Goal: Task Accomplishment & Management: Complete application form

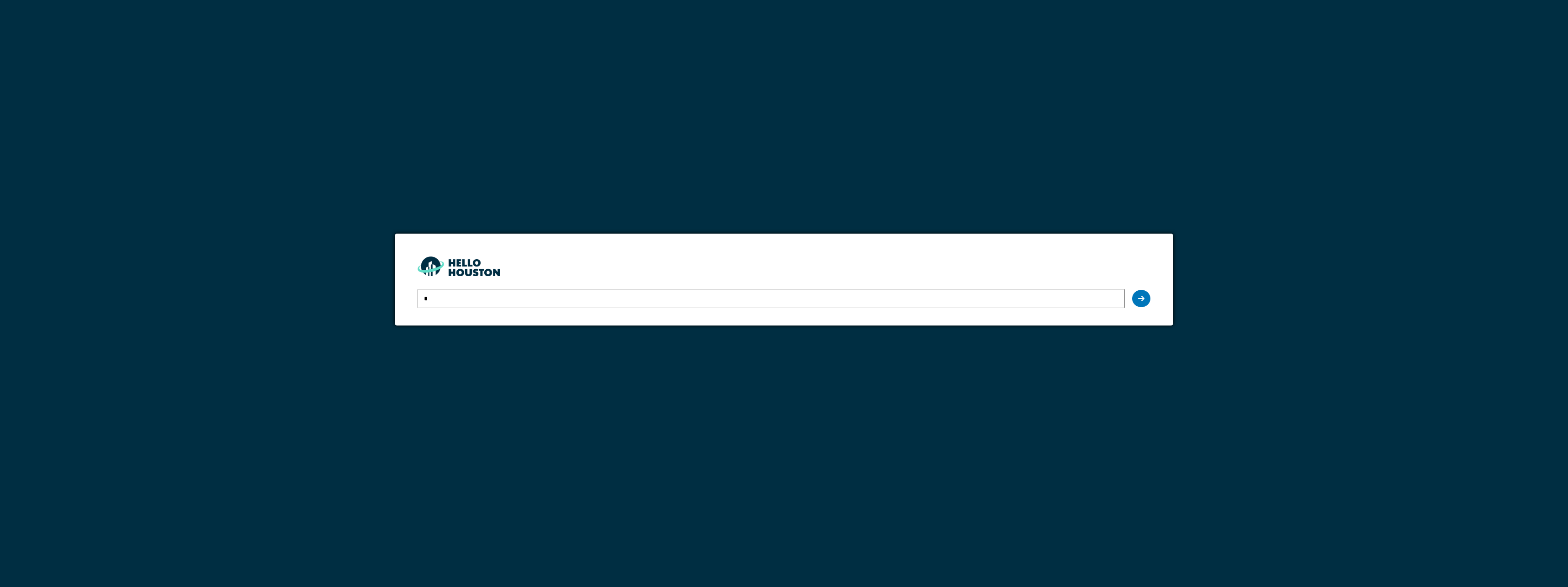
type input "**********"
click at [1144, 297] on div at bounding box center [1141, 298] width 18 height 18
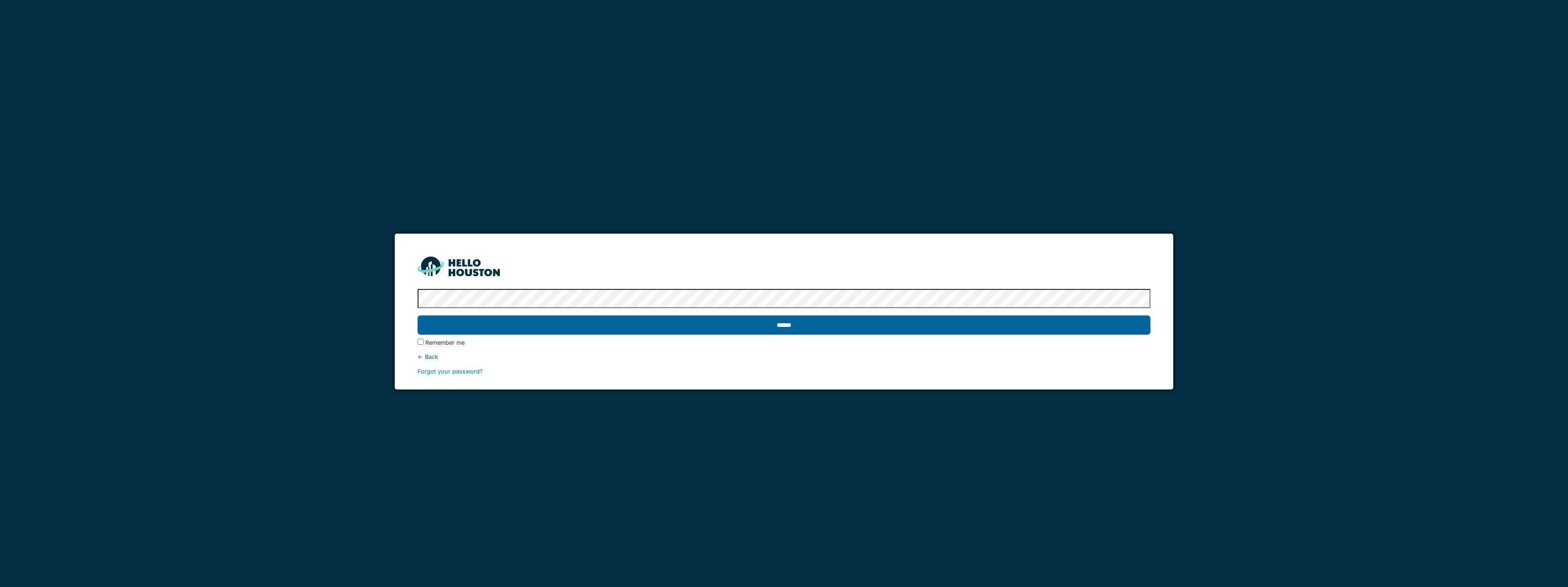
click at [781, 323] on input "******" at bounding box center [783, 325] width 732 height 19
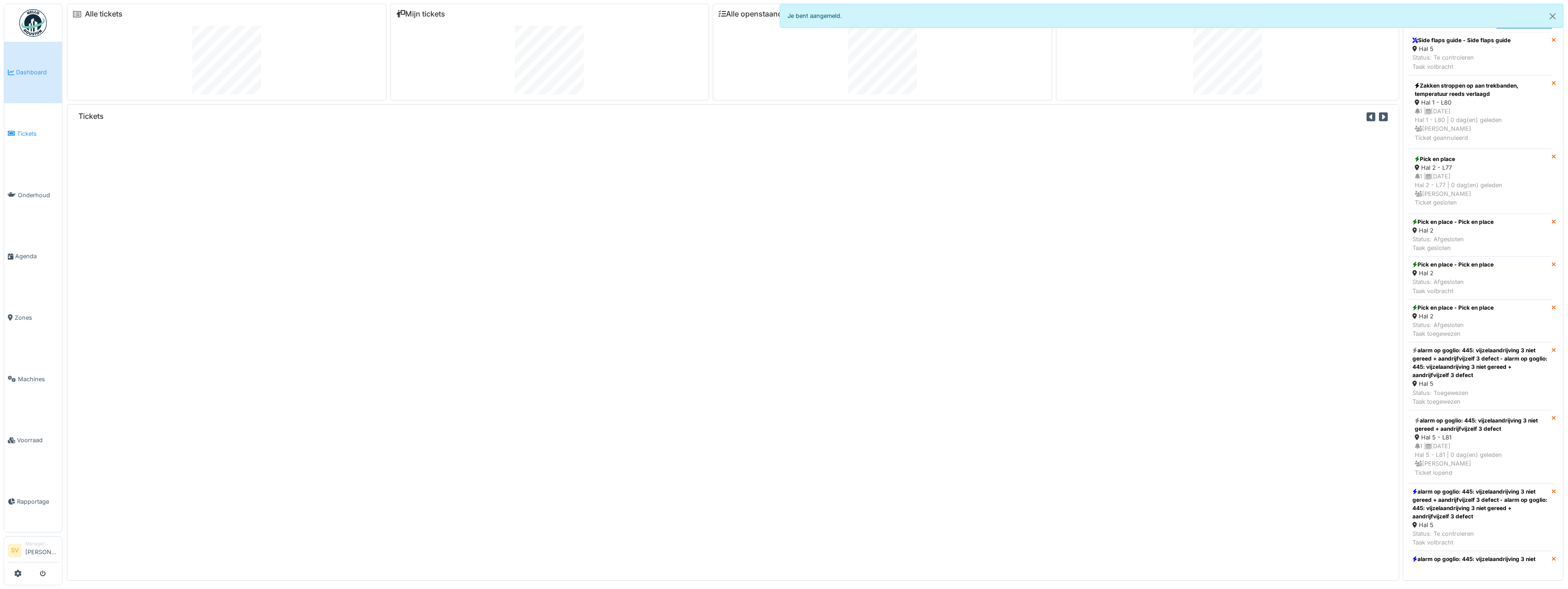
click at [28, 130] on span "Tickets" at bounding box center [38, 134] width 42 height 9
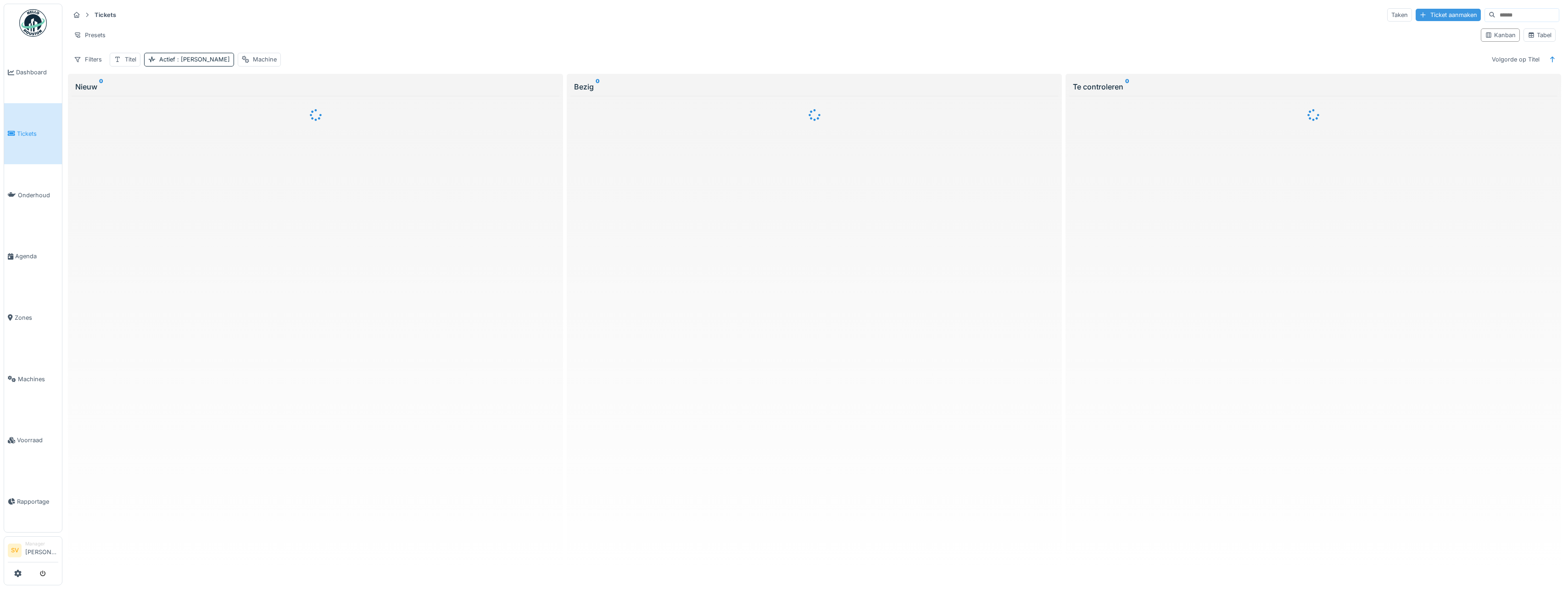
click at [1436, 10] on div "Ticket aanmaken" at bounding box center [1448, 15] width 65 height 12
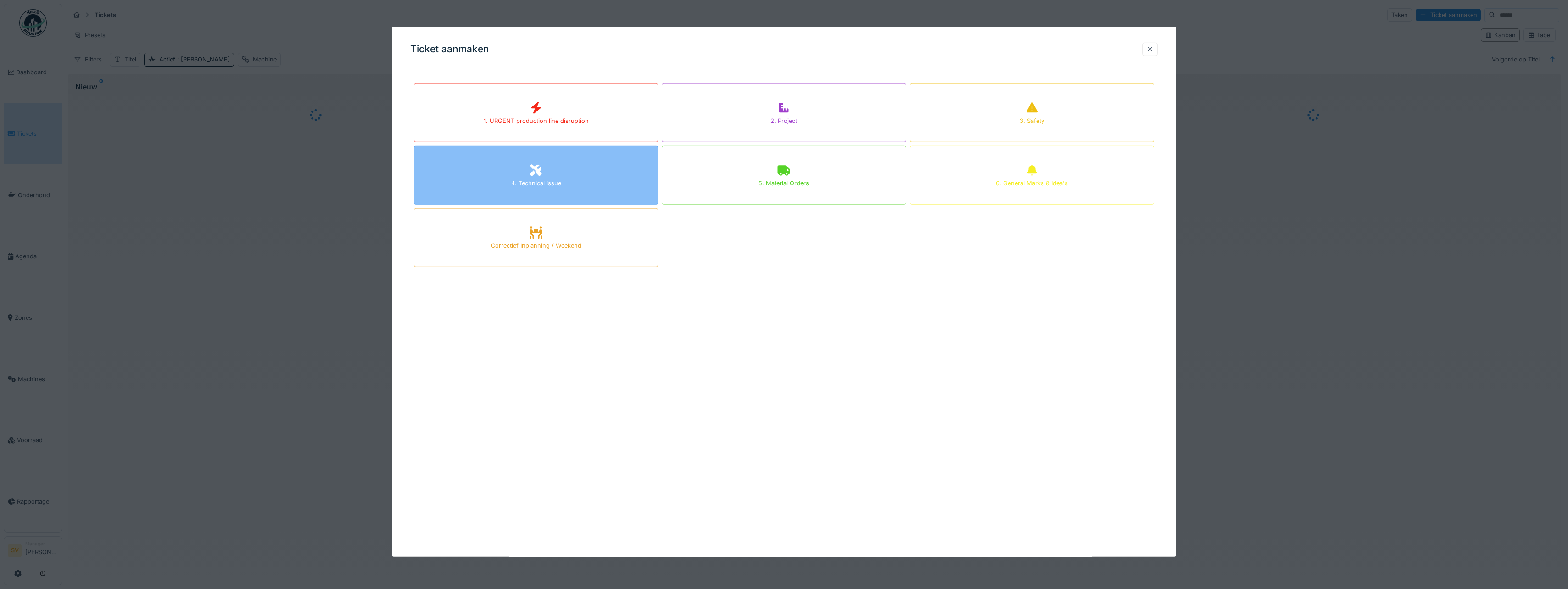
click at [532, 183] on div "4. Technical issue" at bounding box center [536, 183] width 50 height 9
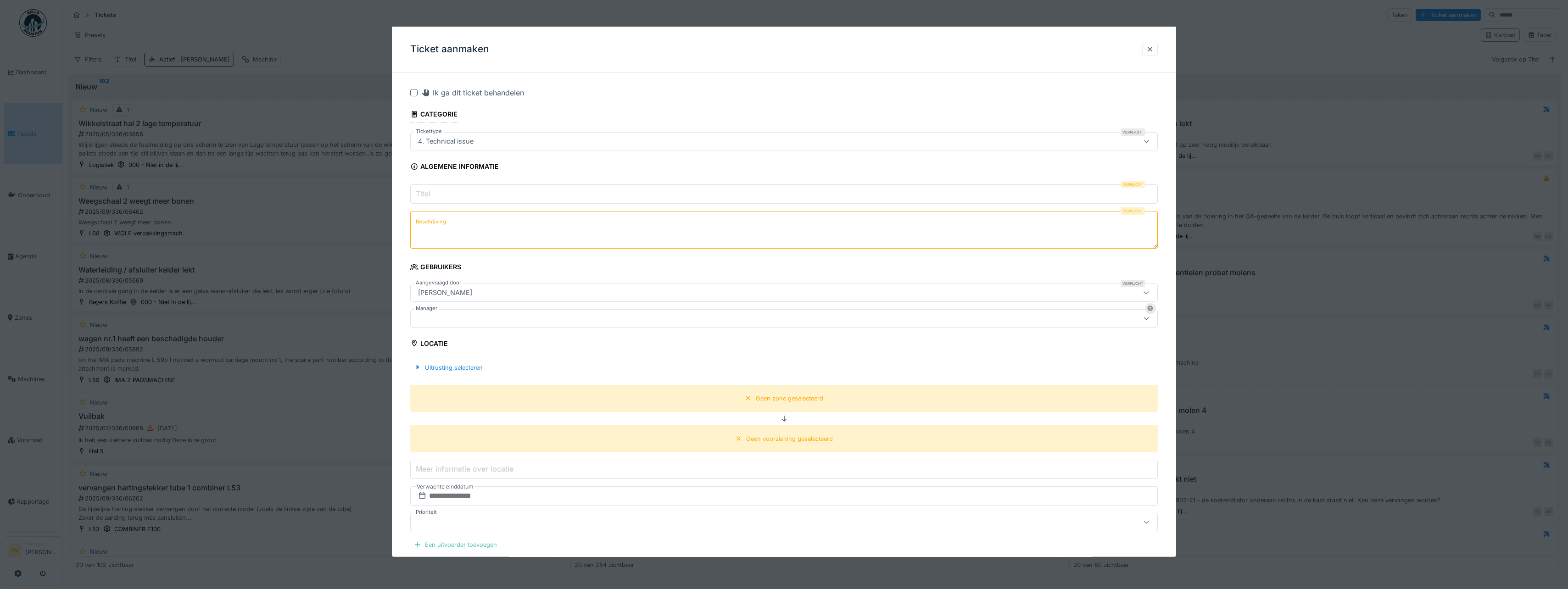
click at [451, 190] on input "Titel" at bounding box center [784, 194] width 748 height 20
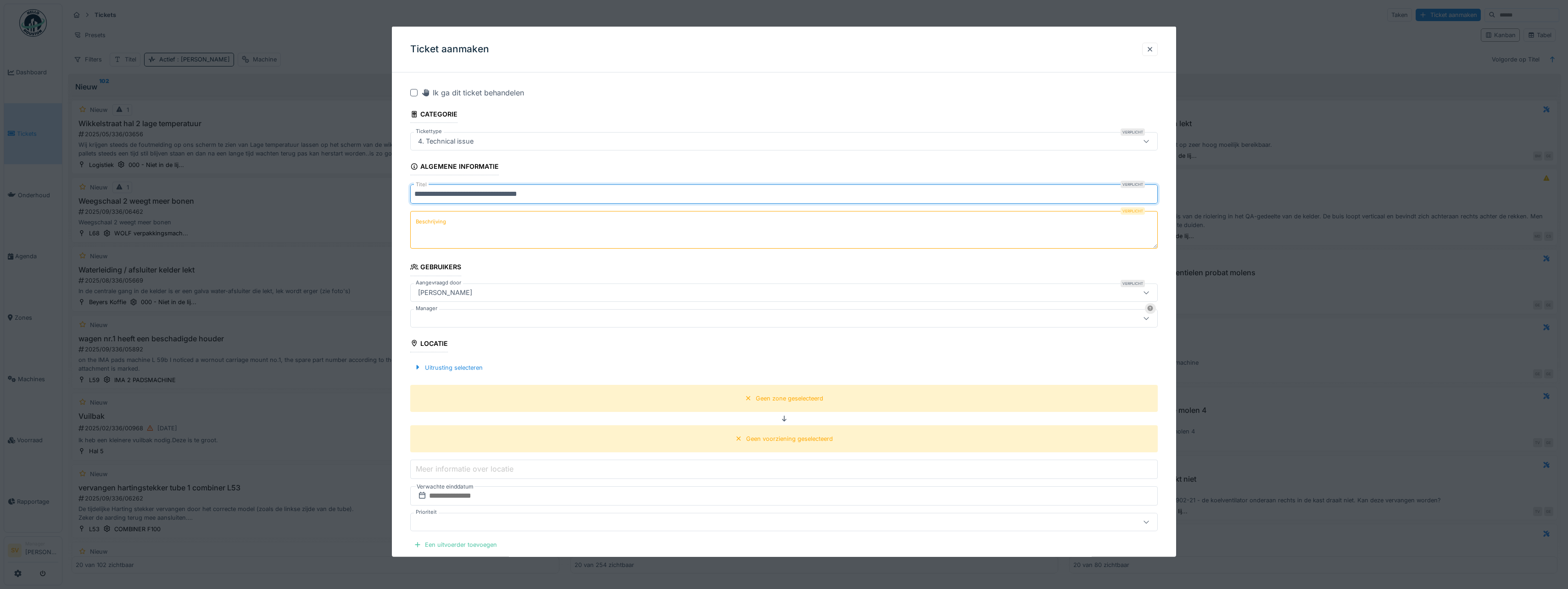
drag, startPoint x: 411, startPoint y: 192, endPoint x: 554, endPoint y: 196, distance: 143.1
click at [554, 196] on input "**********" at bounding box center [784, 194] width 748 height 20
type input "**********"
click at [499, 231] on textarea "Beschrijving" at bounding box center [784, 230] width 748 height 38
paste textarea "**********"
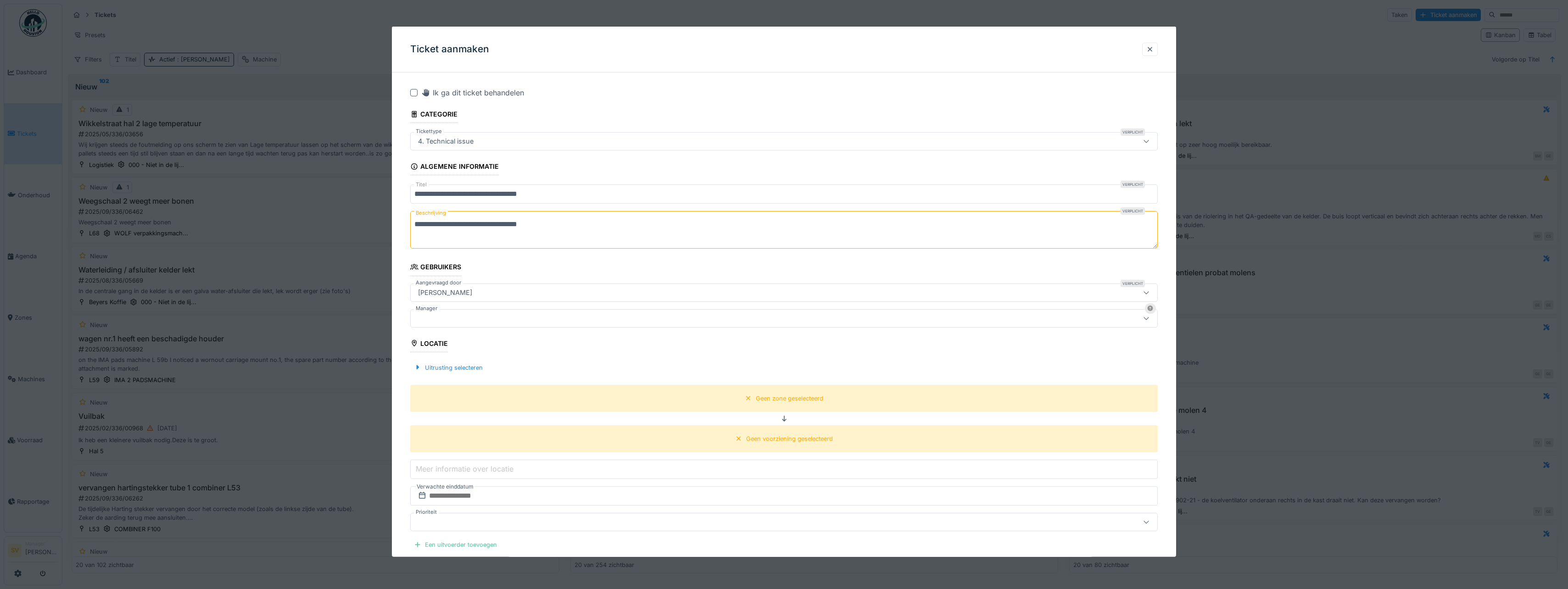
type textarea "**********"
click at [453, 289] on div "[PERSON_NAME]" at bounding box center [445, 292] width 62 height 10
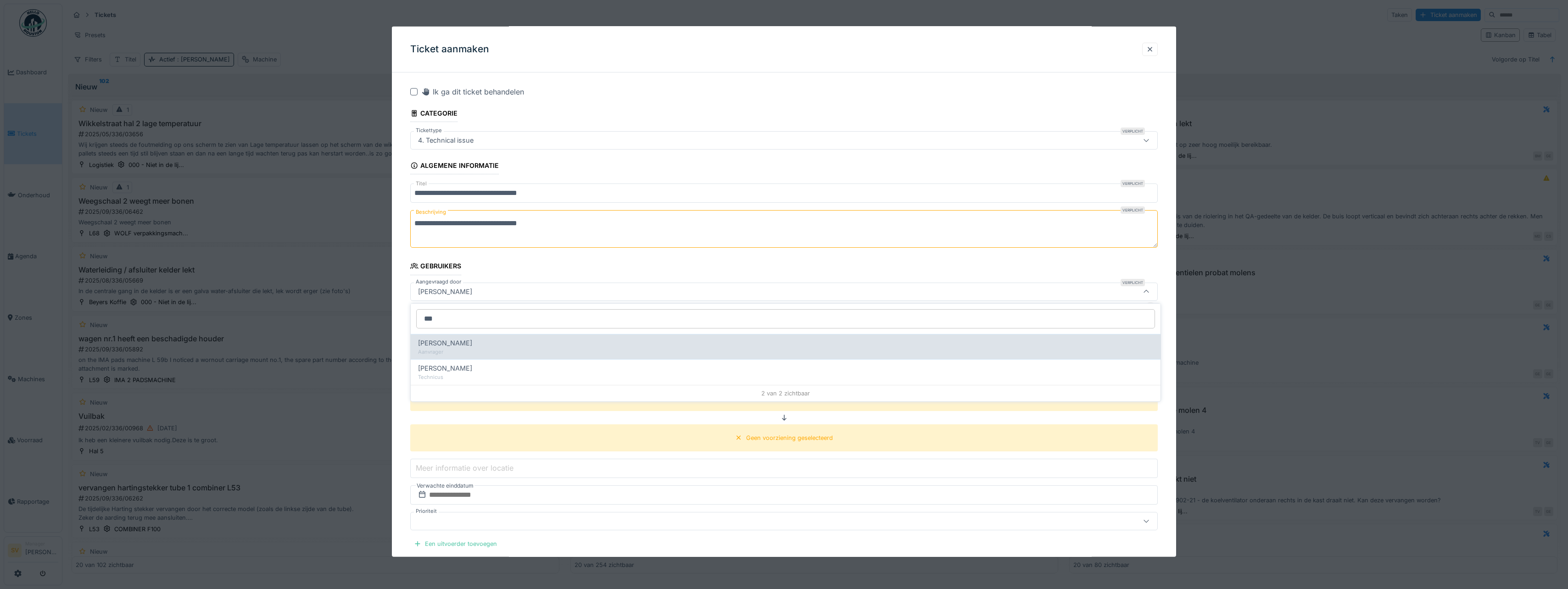
type input "***"
click at [443, 343] on span "Wesley Vanderaerden" at bounding box center [445, 343] width 54 height 10
type input "****"
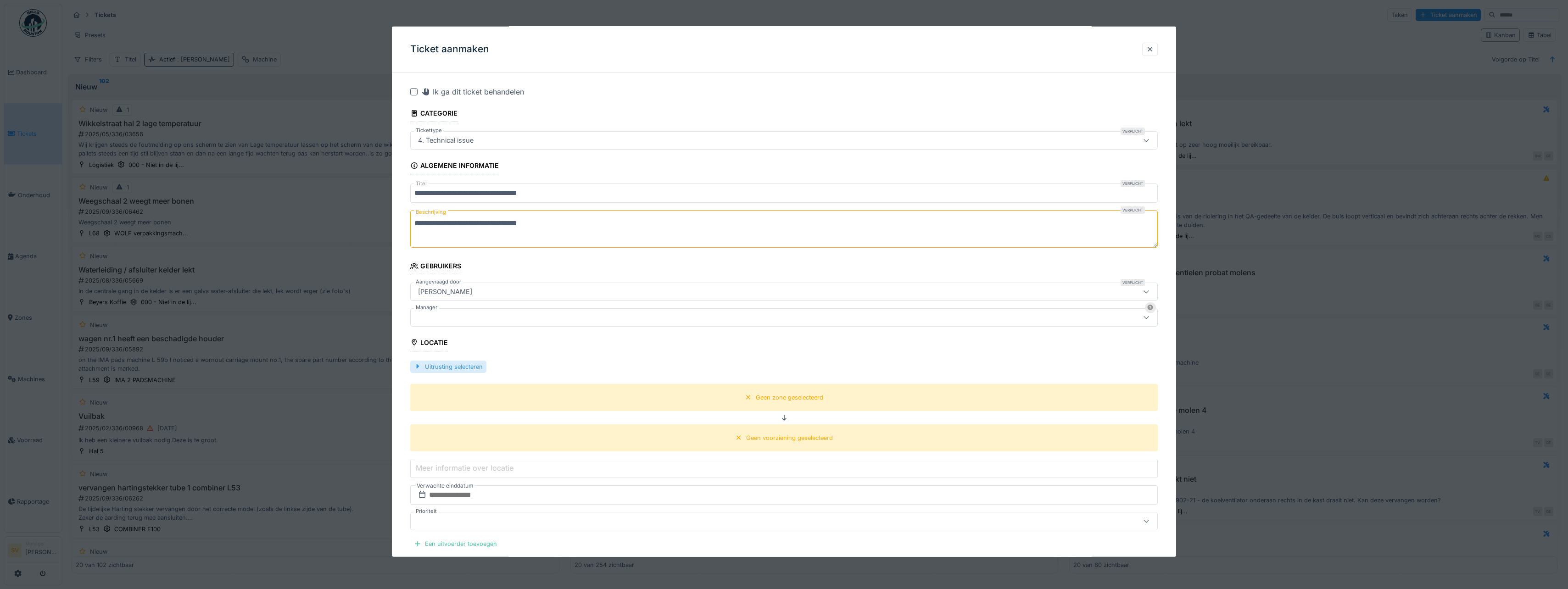
click at [439, 365] on div "Uitrusting selecteren" at bounding box center [448, 366] width 76 height 12
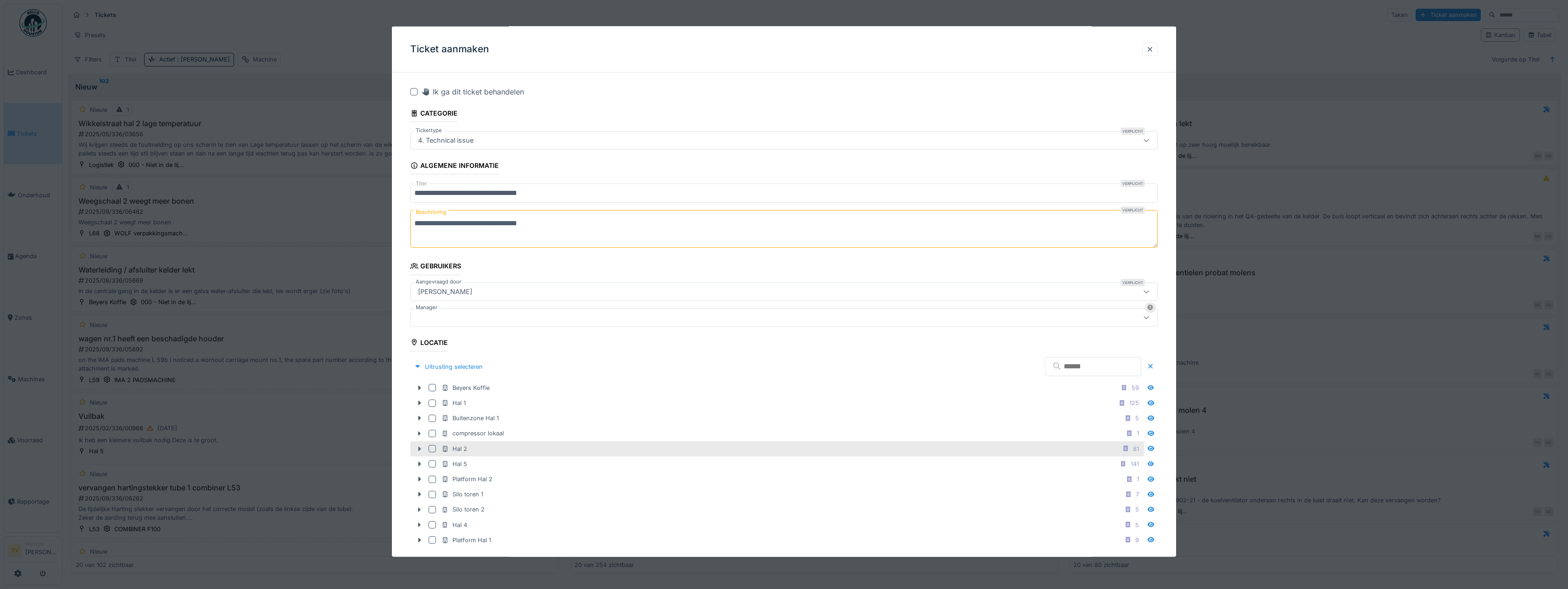
click at [419, 449] on icon at bounding box center [420, 448] width 3 height 5
click at [433, 448] on div at bounding box center [432, 448] width 7 height 7
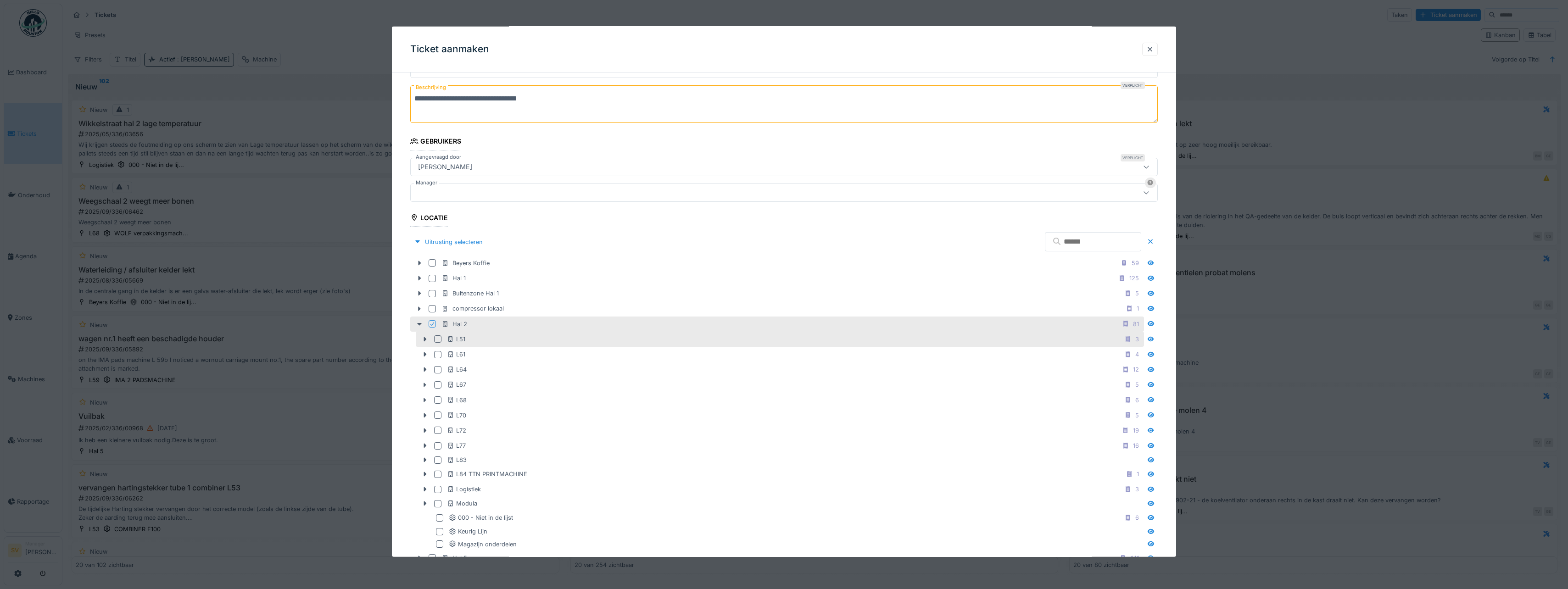
scroll to position [139, 0]
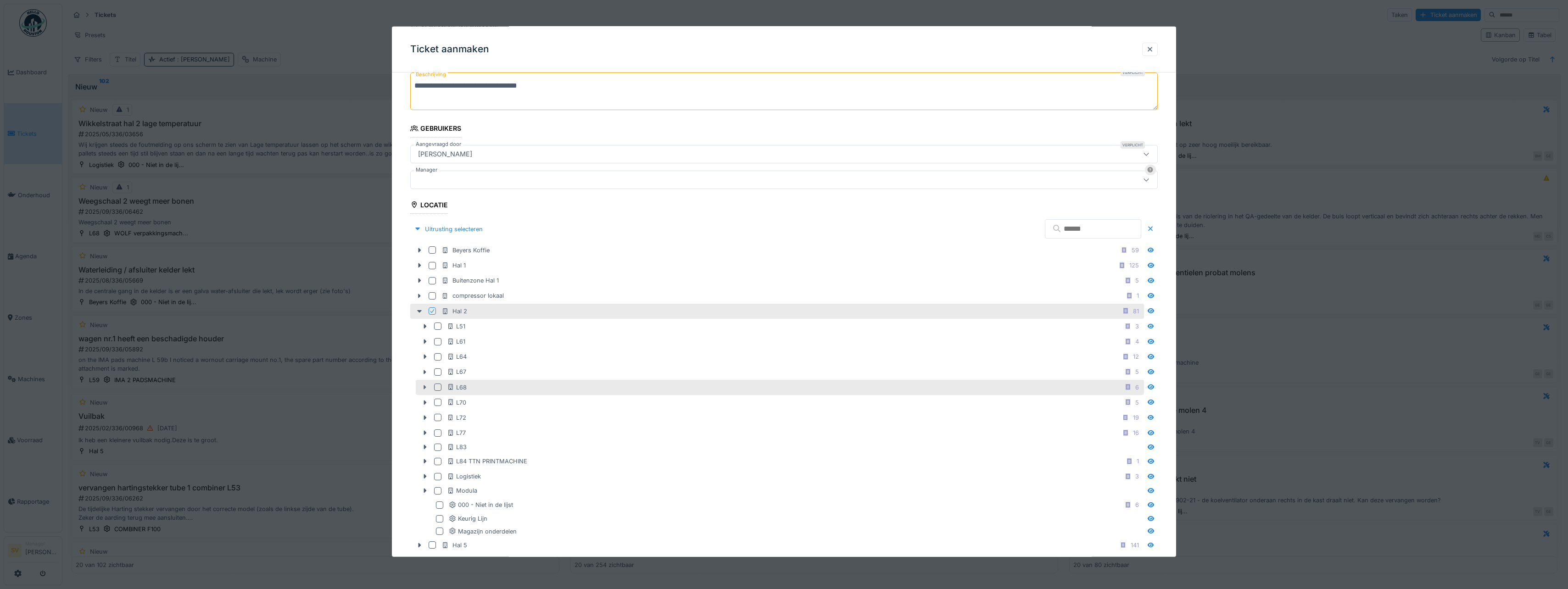
click at [424, 388] on icon at bounding box center [425, 387] width 3 height 5
click at [436, 387] on div at bounding box center [438, 387] width 7 height 7
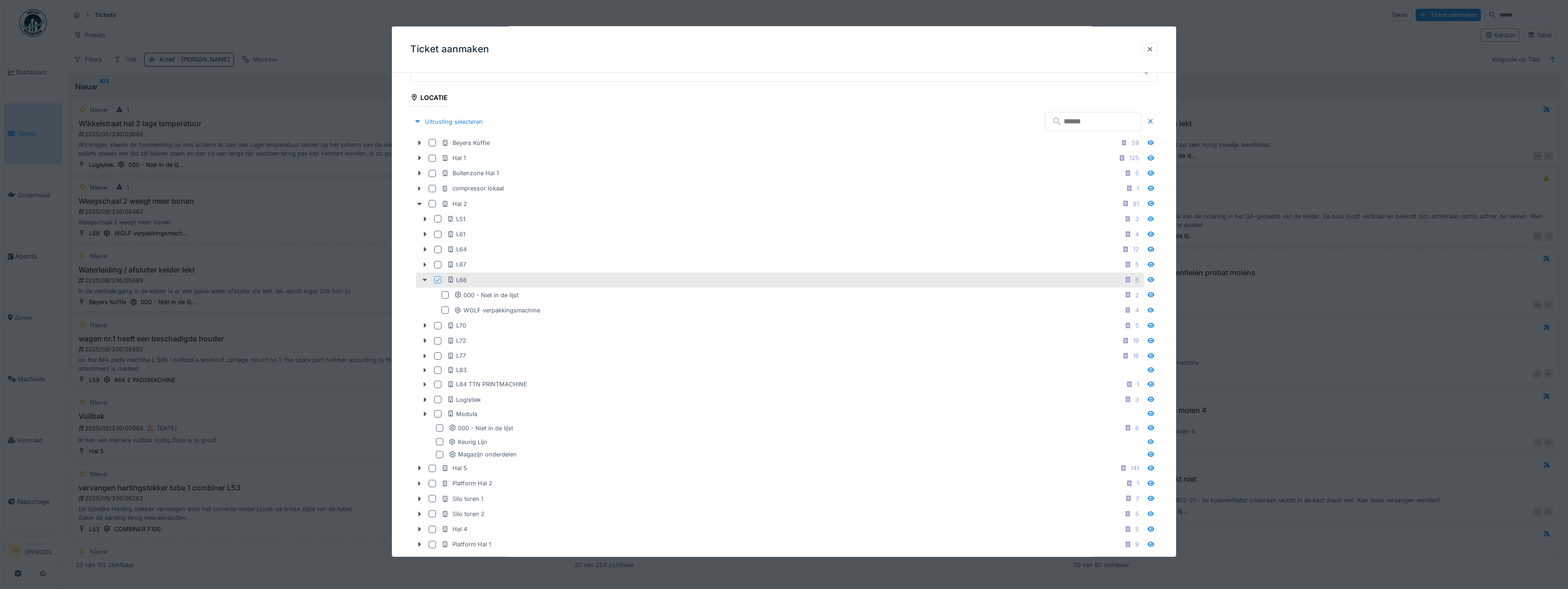
scroll to position [276, 0]
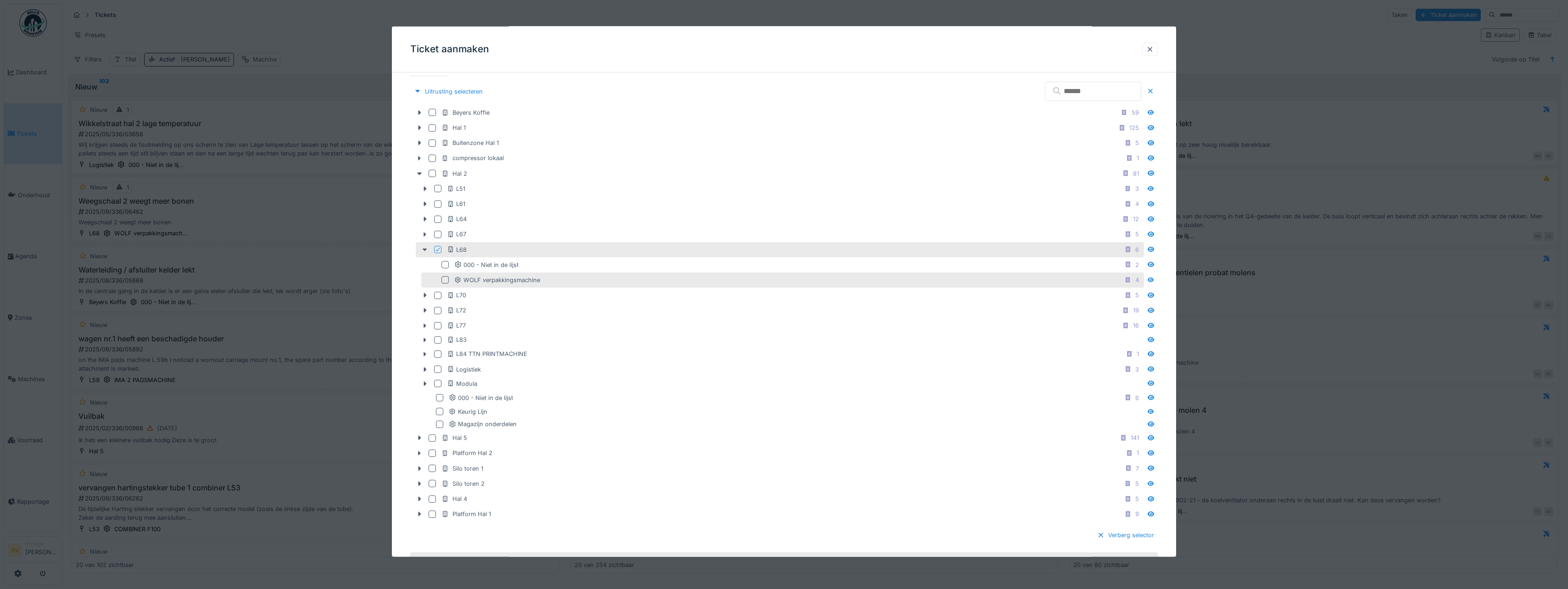
click at [443, 281] on div at bounding box center [445, 280] width 7 height 7
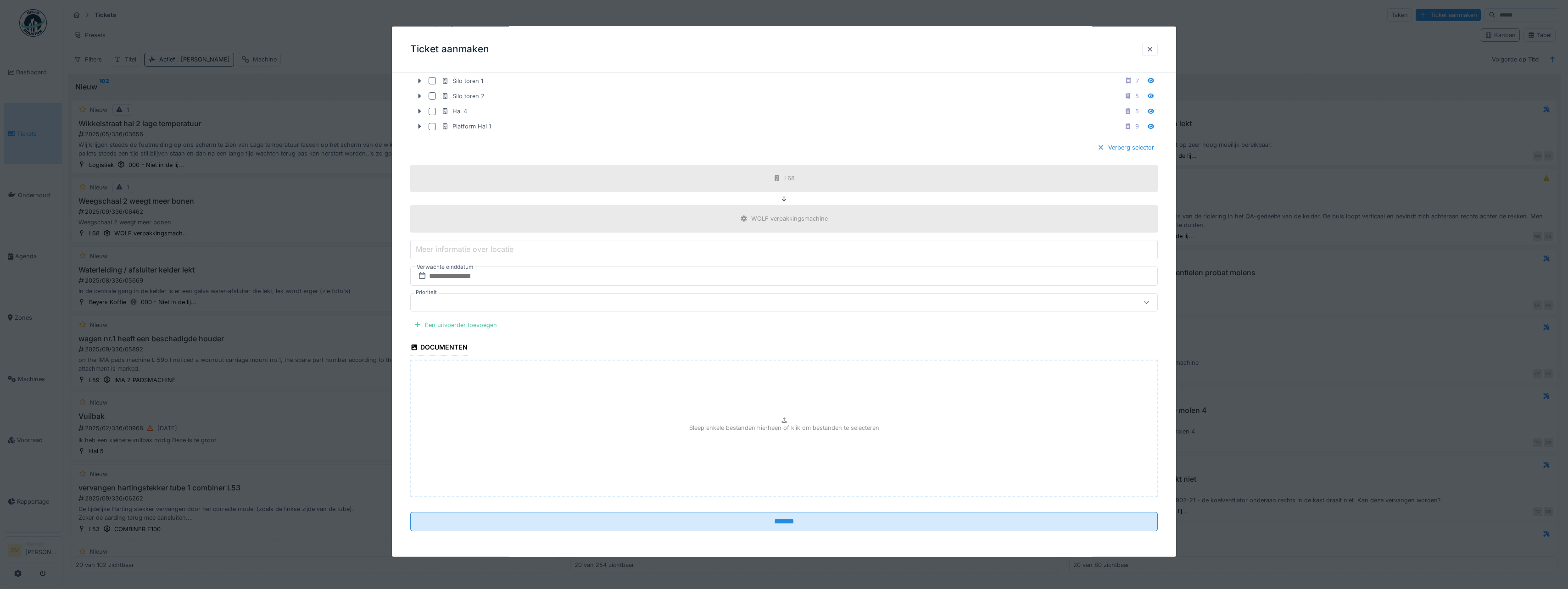
scroll to position [2, 0]
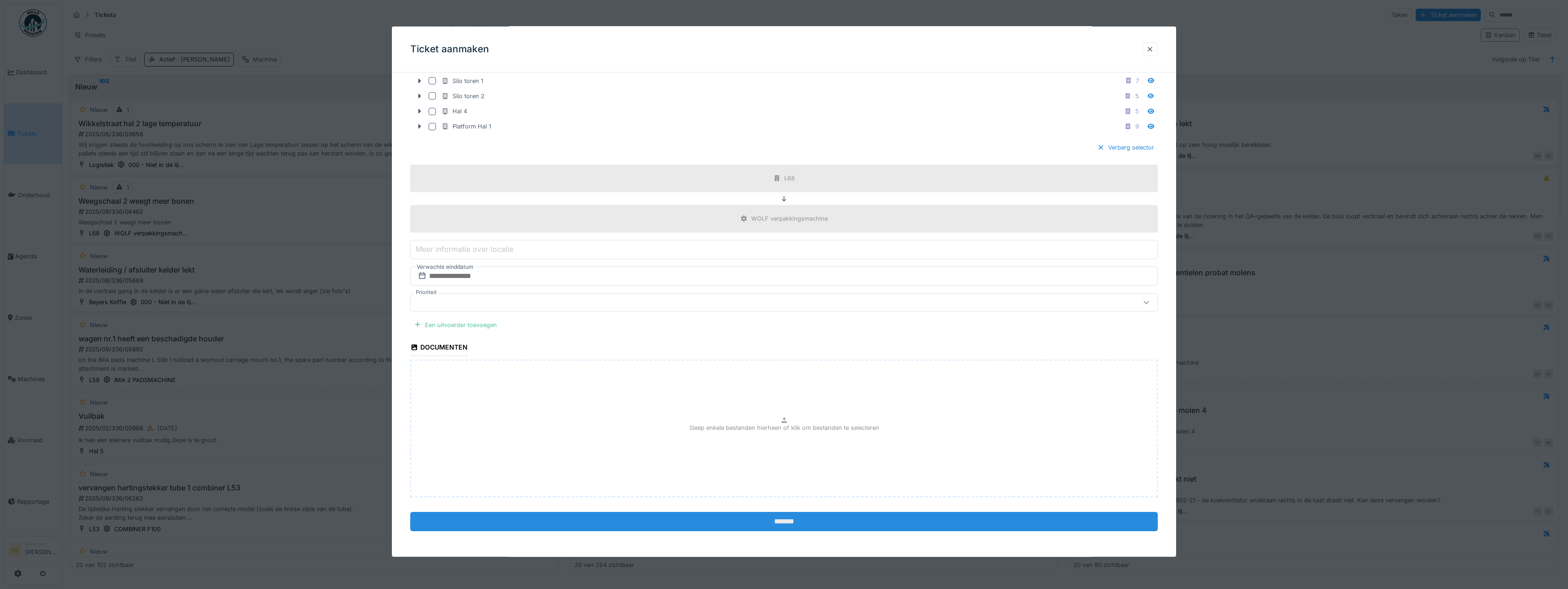
click at [784, 519] on input "*******" at bounding box center [784, 522] width 748 height 20
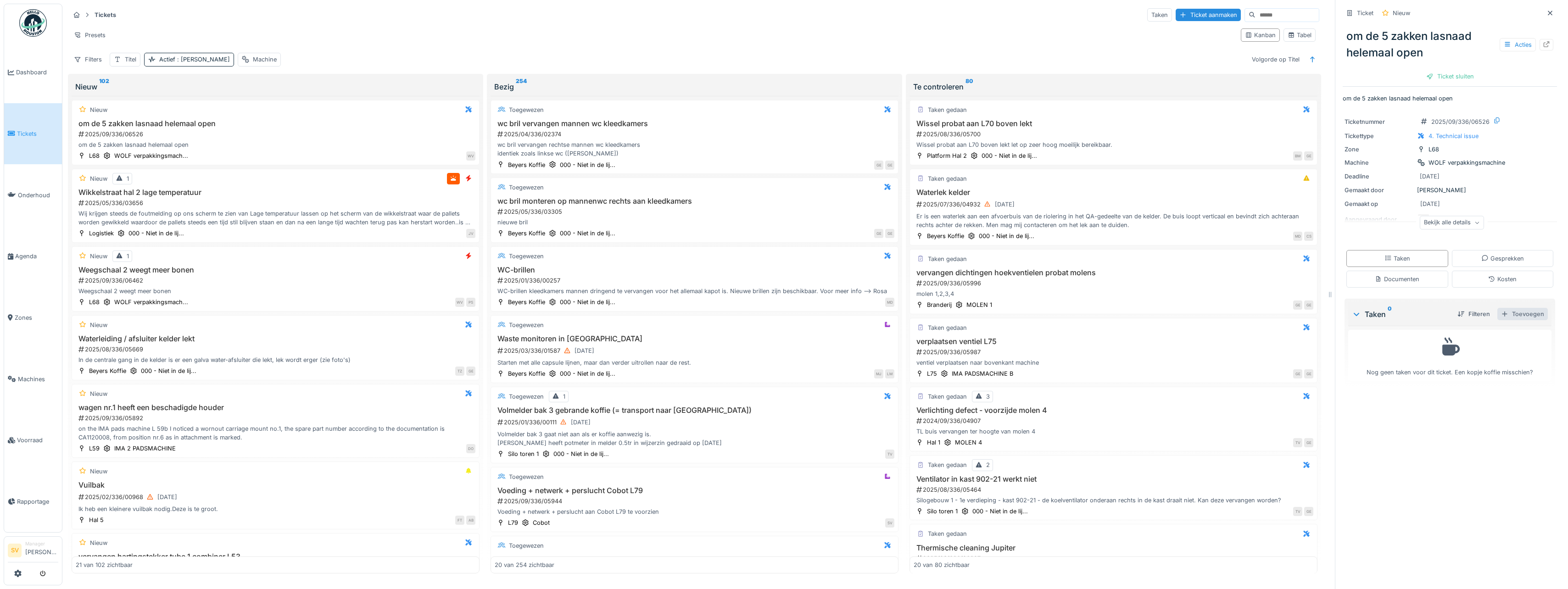
click at [1513, 312] on div "Toevoegen" at bounding box center [1522, 314] width 51 height 12
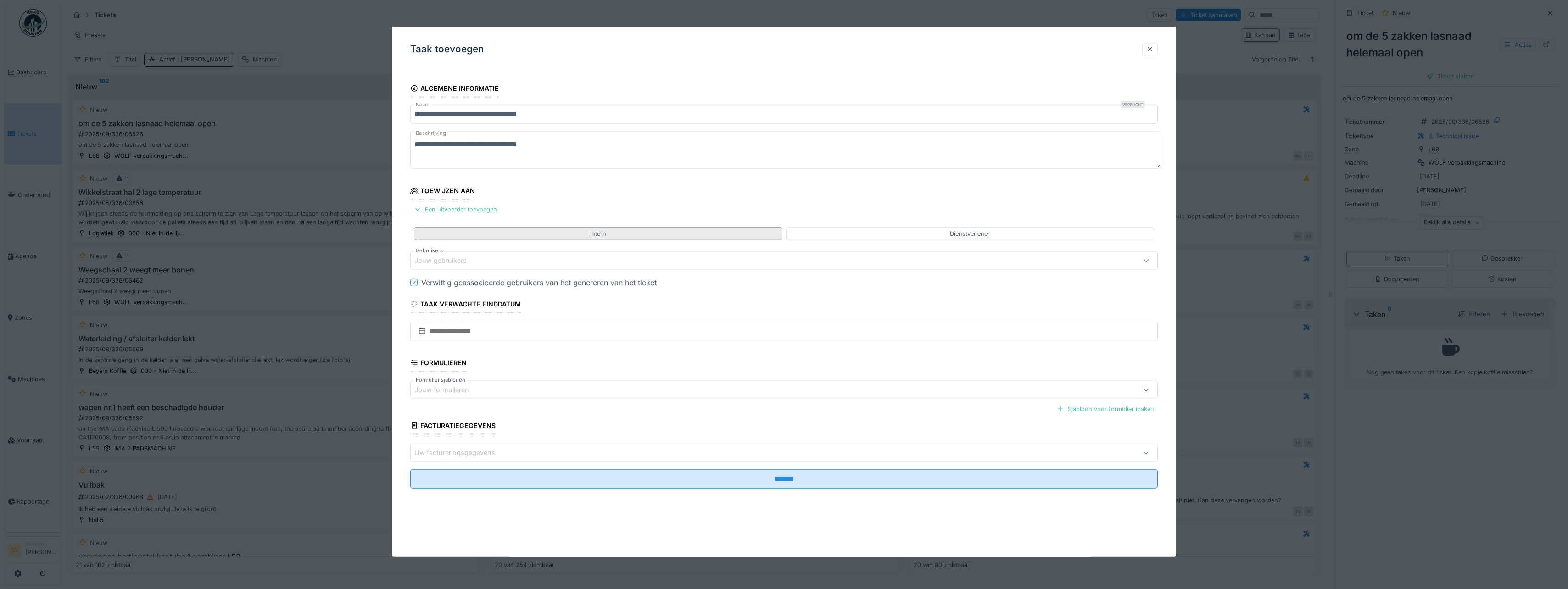
click at [447, 236] on div "Intern" at bounding box center [598, 233] width 368 height 13
click at [432, 262] on div "Jouw gebruikers" at bounding box center [447, 260] width 65 height 10
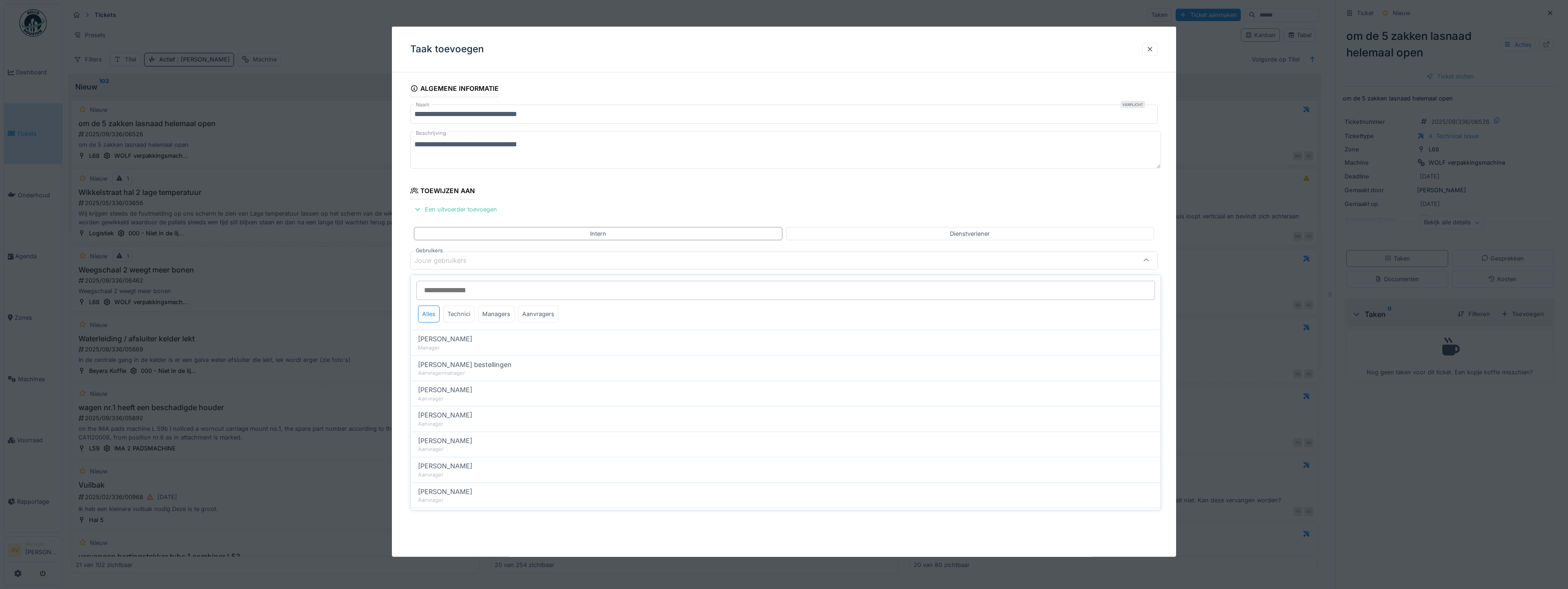
click at [460, 312] on div "Technici" at bounding box center [458, 314] width 31 height 17
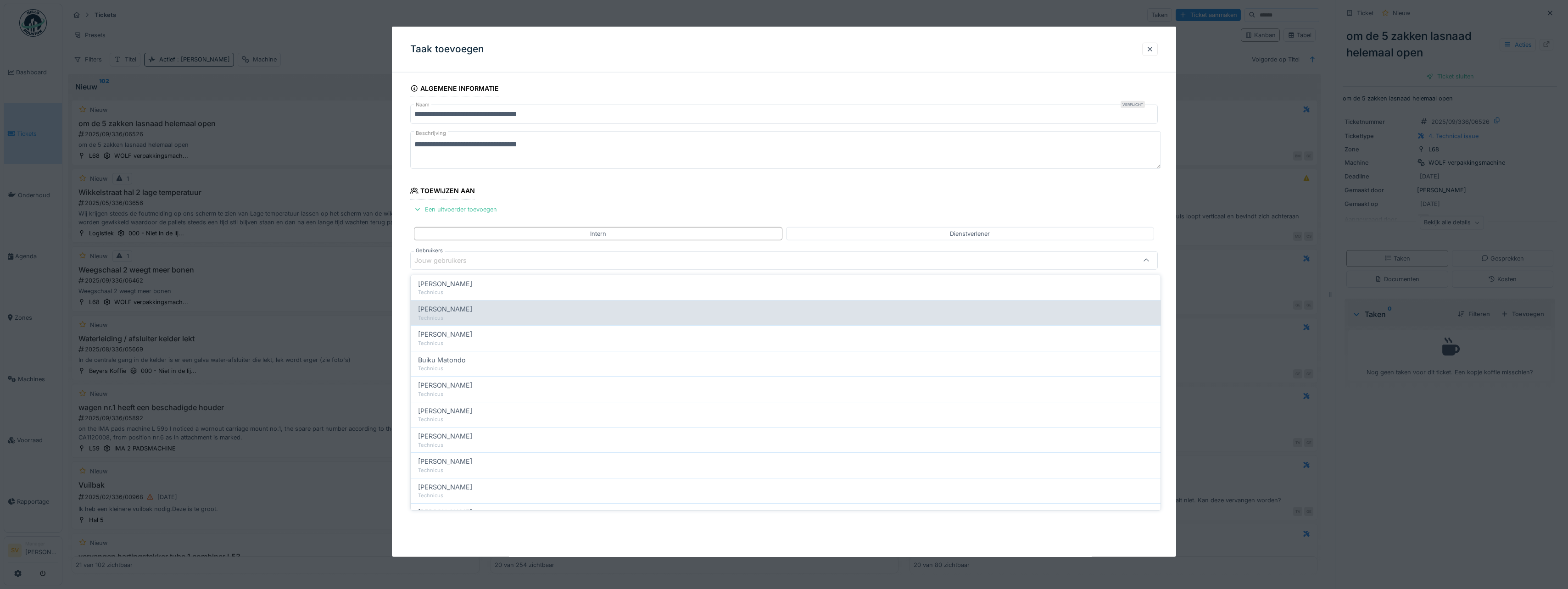
scroll to position [137, 0]
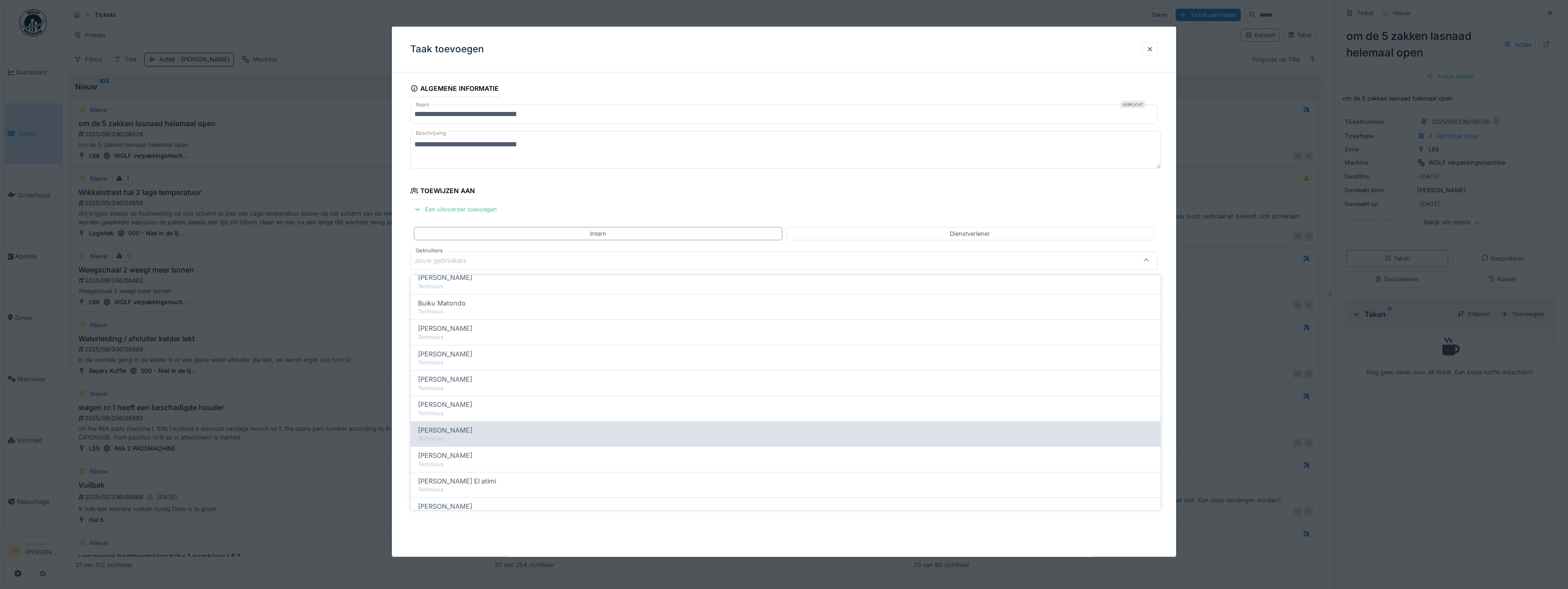
click at [448, 426] on span "[PERSON_NAME]" at bounding box center [445, 430] width 54 height 10
type input "****"
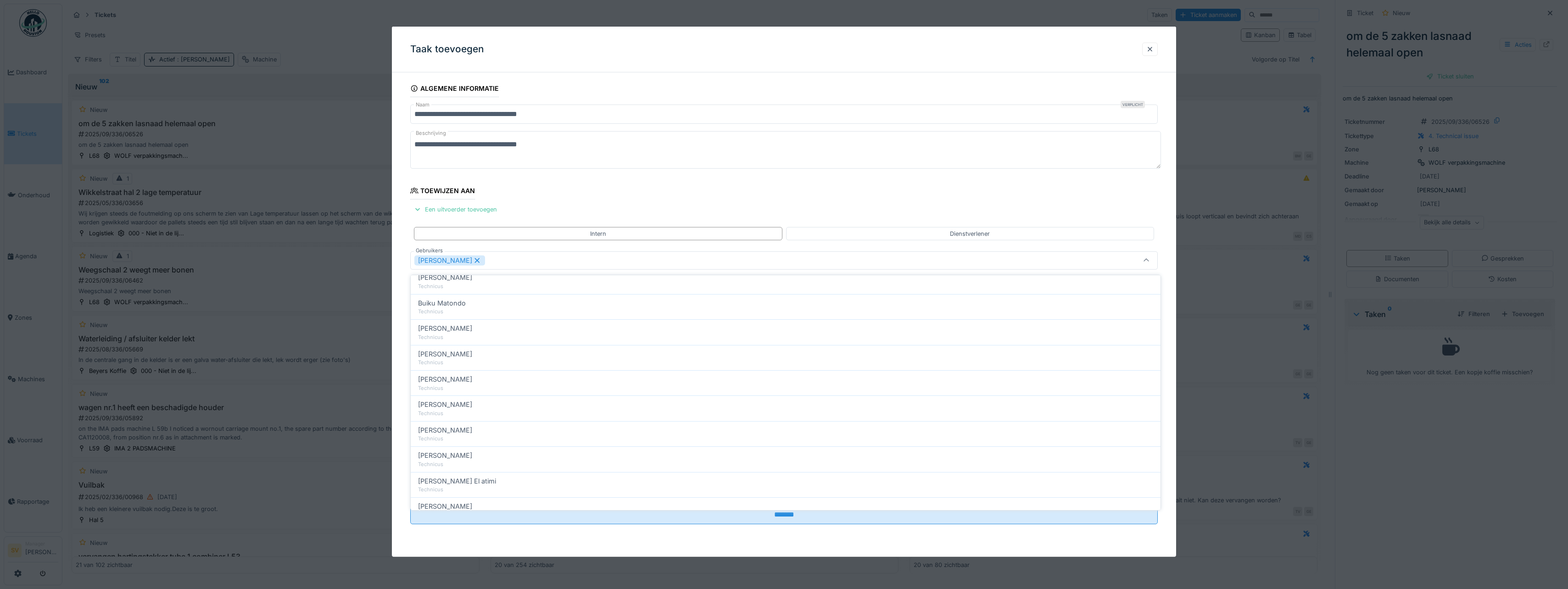
scroll to position [0, 0]
click at [1150, 258] on icon at bounding box center [1146, 261] width 7 height 6
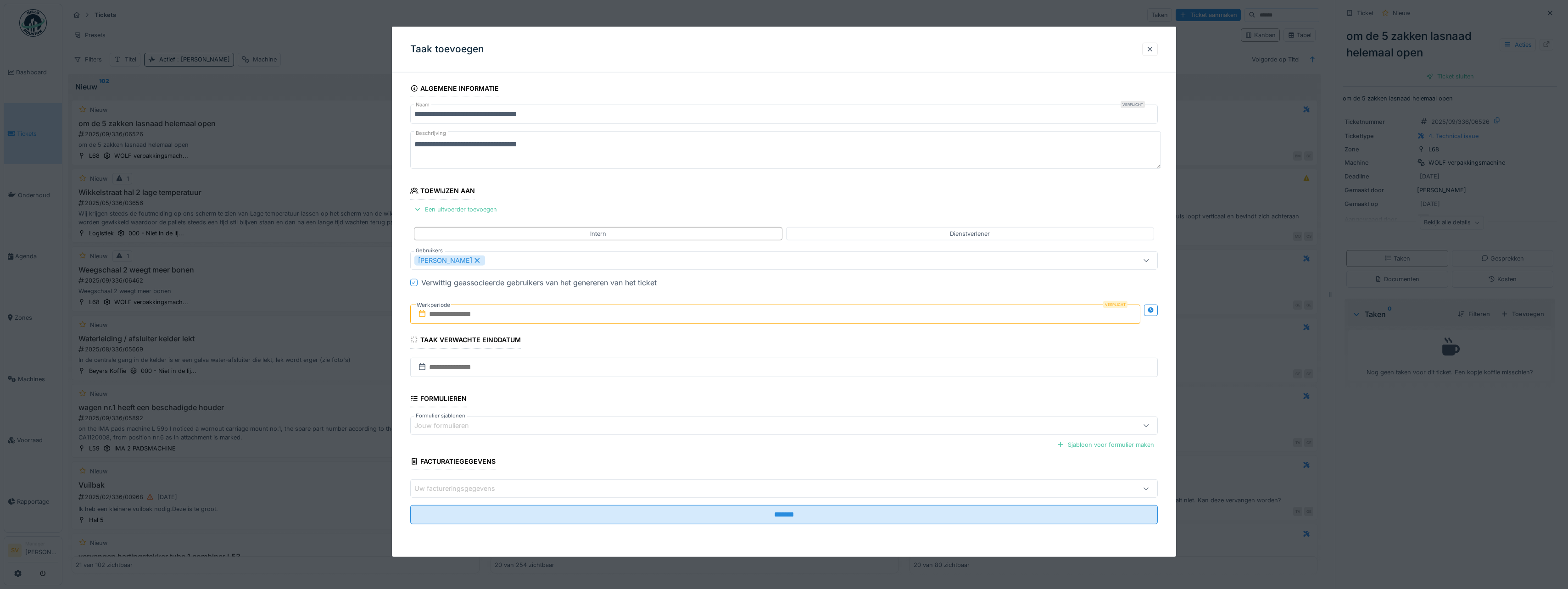
click at [440, 315] on input "text" at bounding box center [775, 314] width 730 height 20
click at [781, 404] on div "18" at bounding box center [777, 404] width 12 height 13
click at [791, 404] on div "19" at bounding box center [792, 404] width 12 height 12
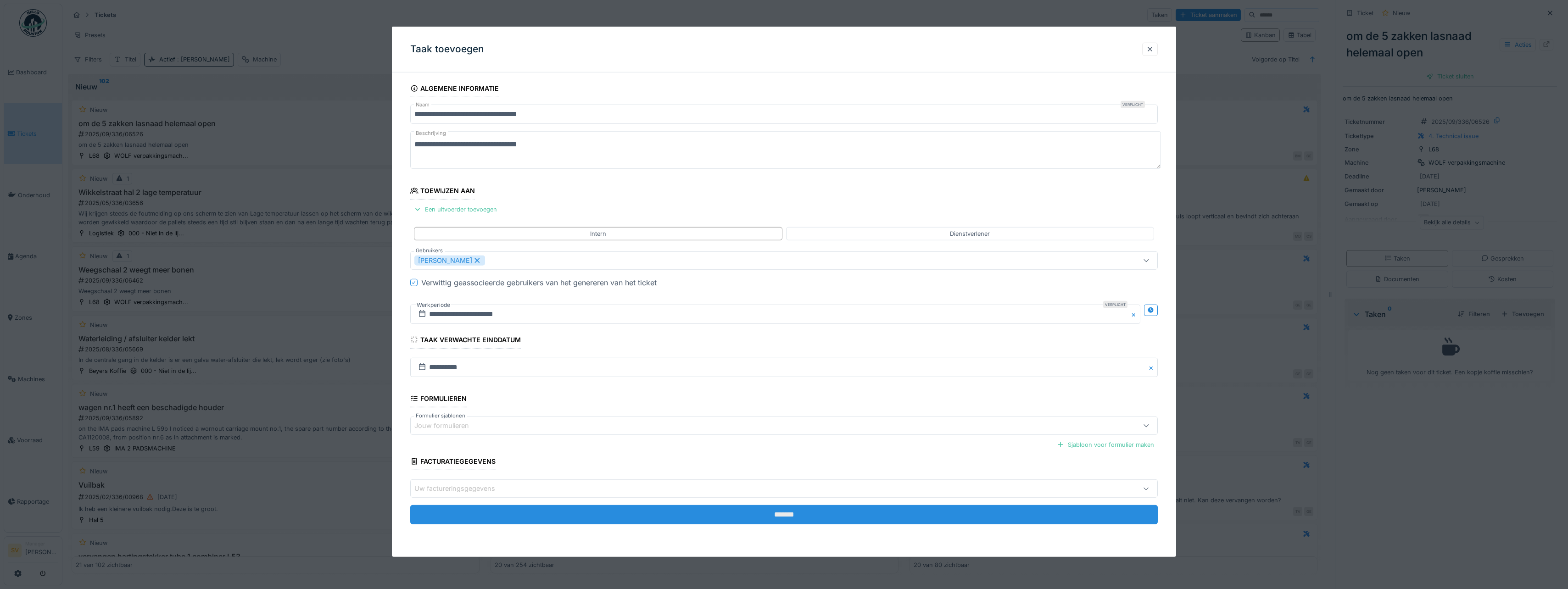
click at [785, 512] on input "*******" at bounding box center [784, 514] width 748 height 20
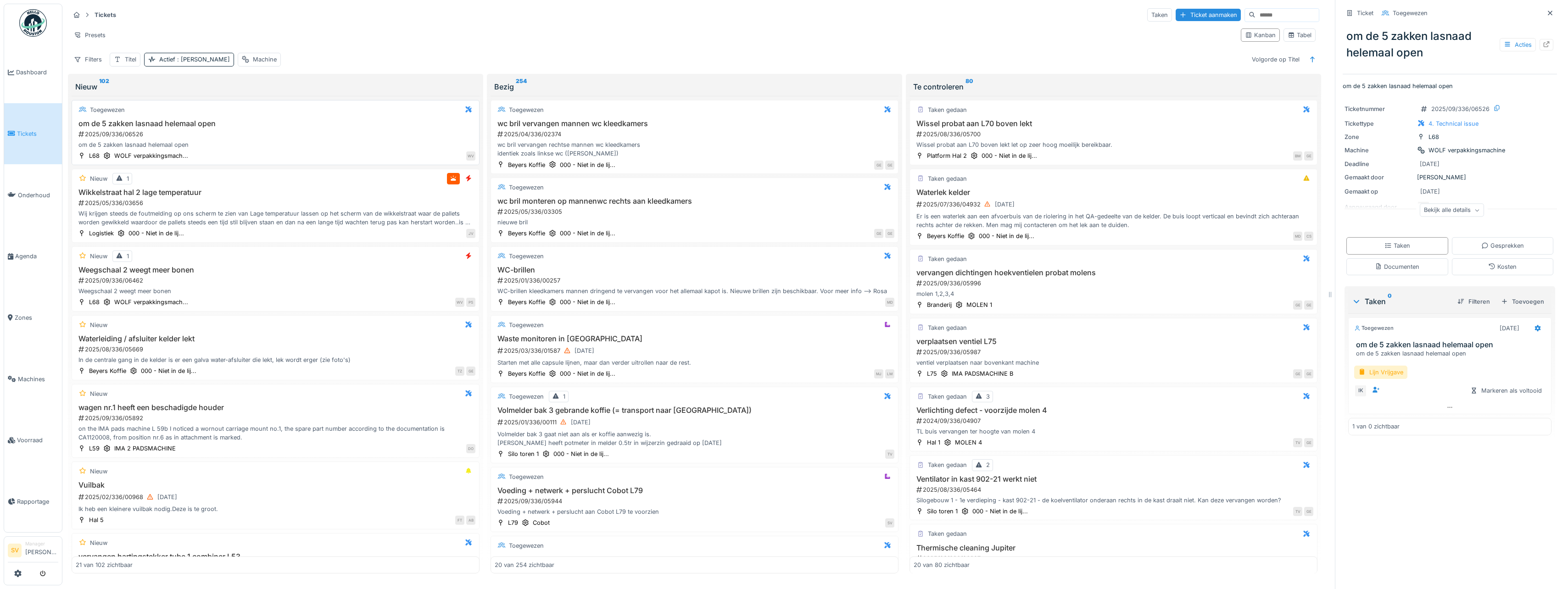
click at [164, 135] on div "2025/09/336/06526" at bounding box center [276, 134] width 398 height 9
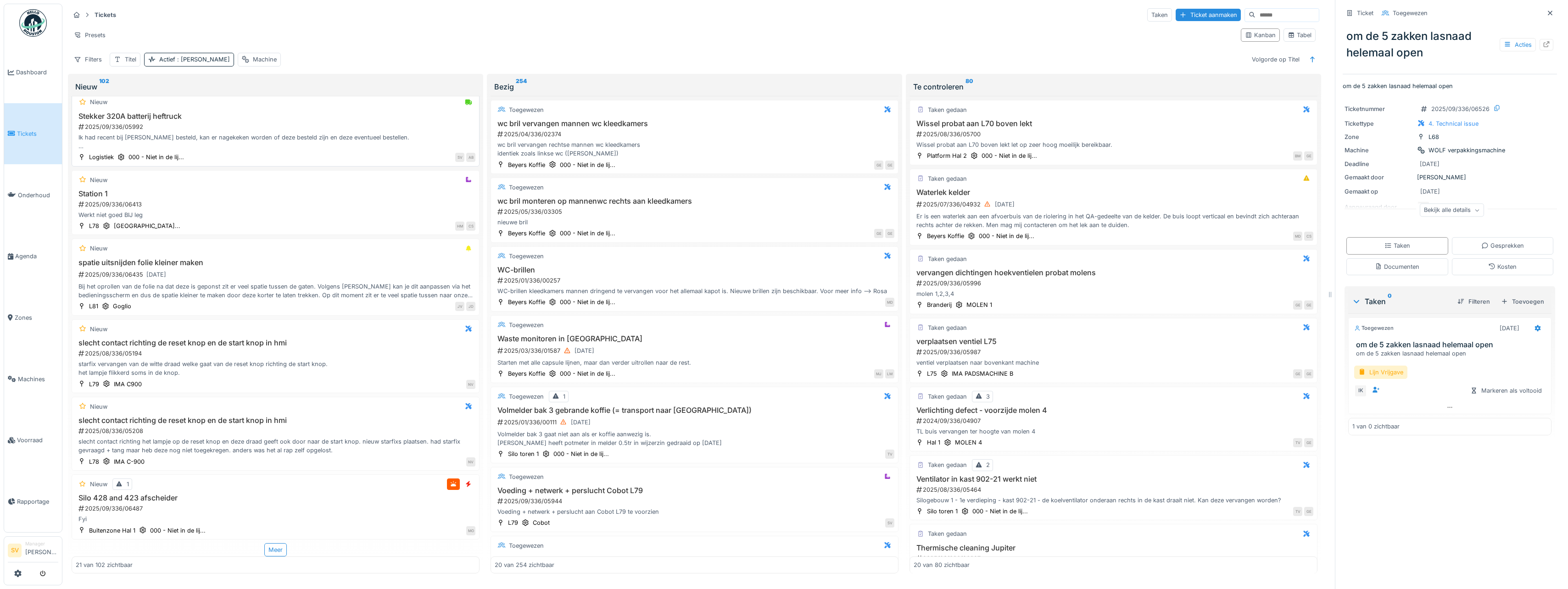
scroll to position [7, 0]
click at [278, 543] on div "Meer" at bounding box center [275, 550] width 23 height 13
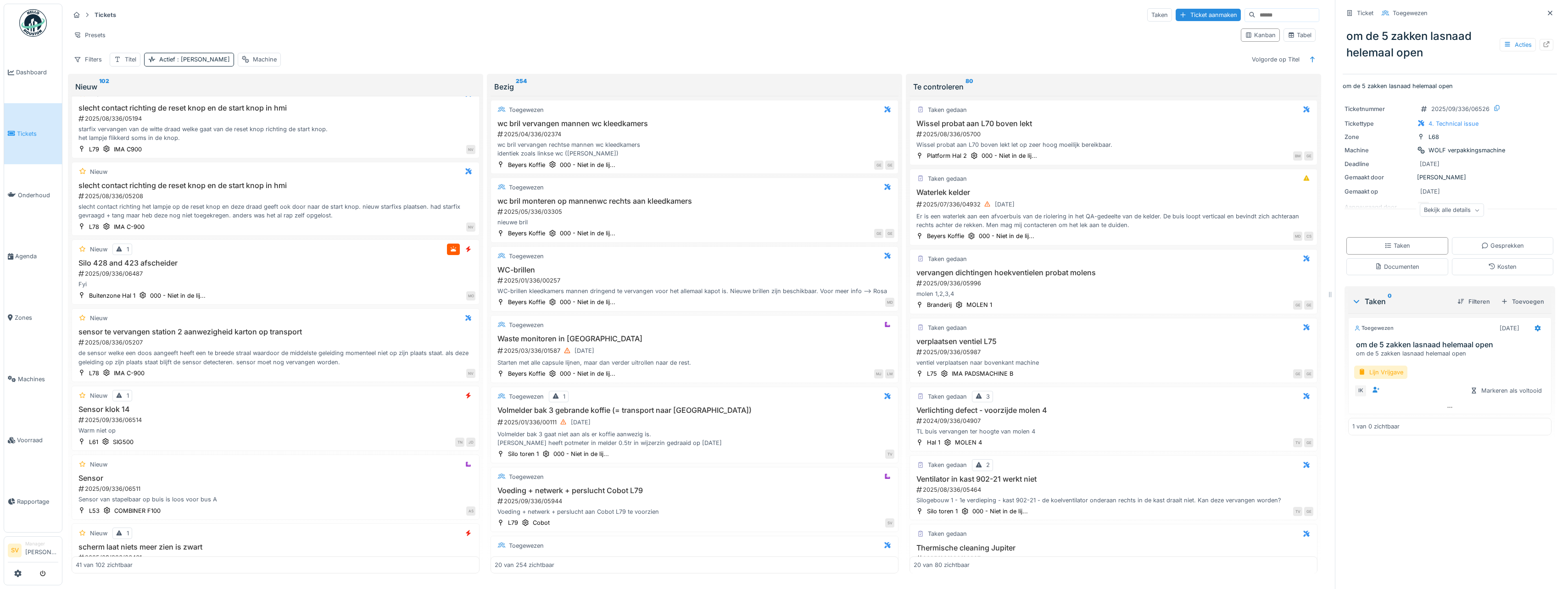
scroll to position [1321, 0]
click at [341, 420] on div "2025/09/336/06514" at bounding box center [276, 416] width 398 height 9
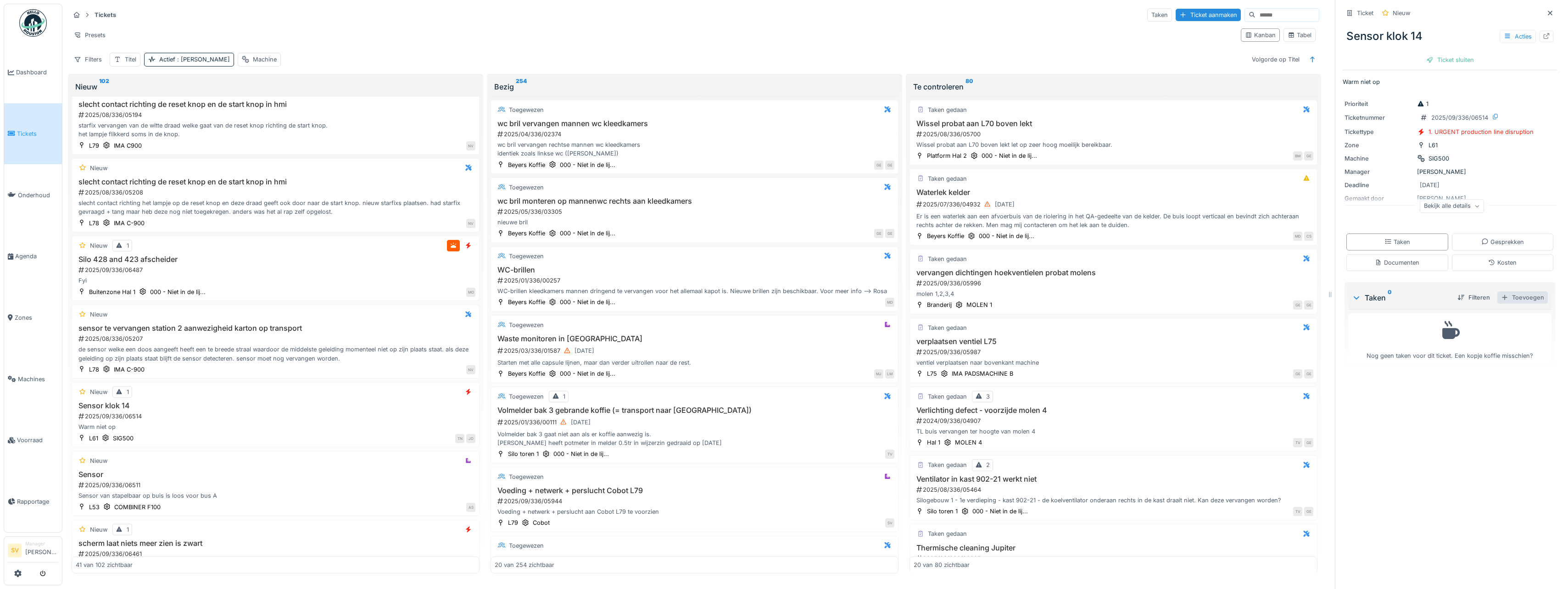
click at [1515, 291] on div "Toevoegen" at bounding box center [1522, 298] width 51 height 12
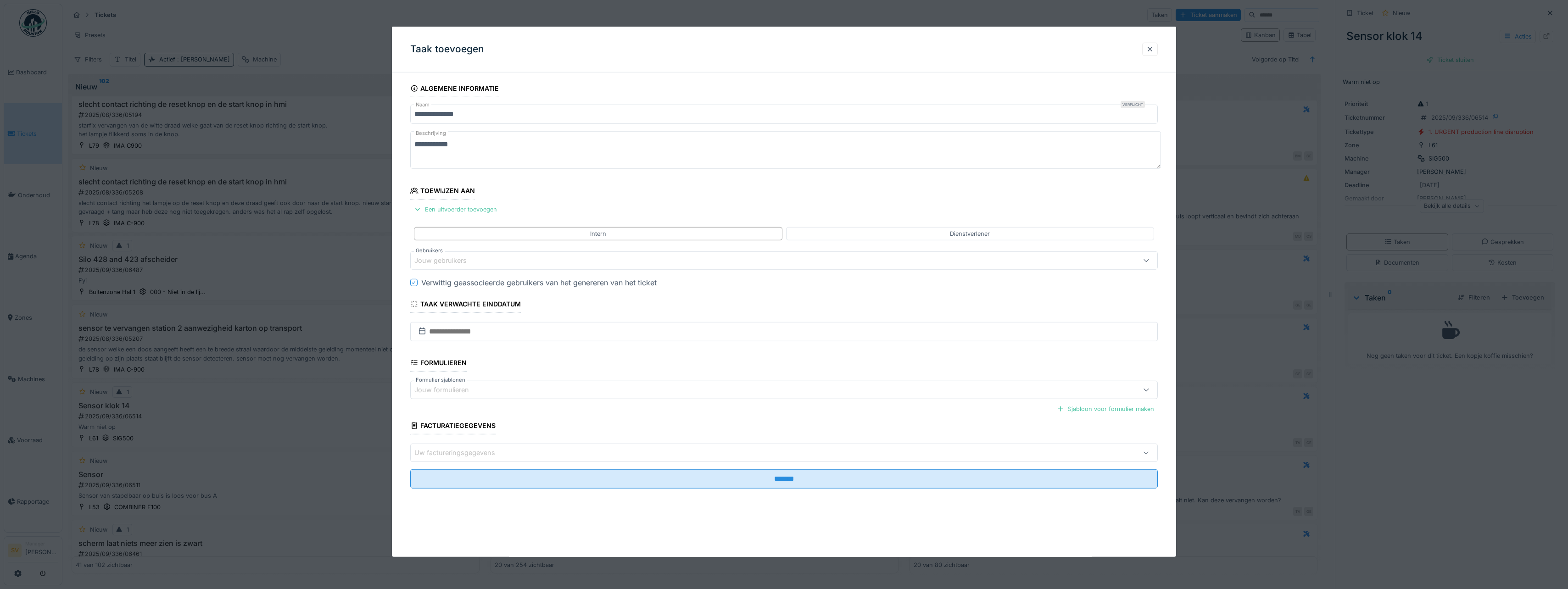
click at [457, 262] on div "Jouw gebruikers" at bounding box center [447, 260] width 65 height 10
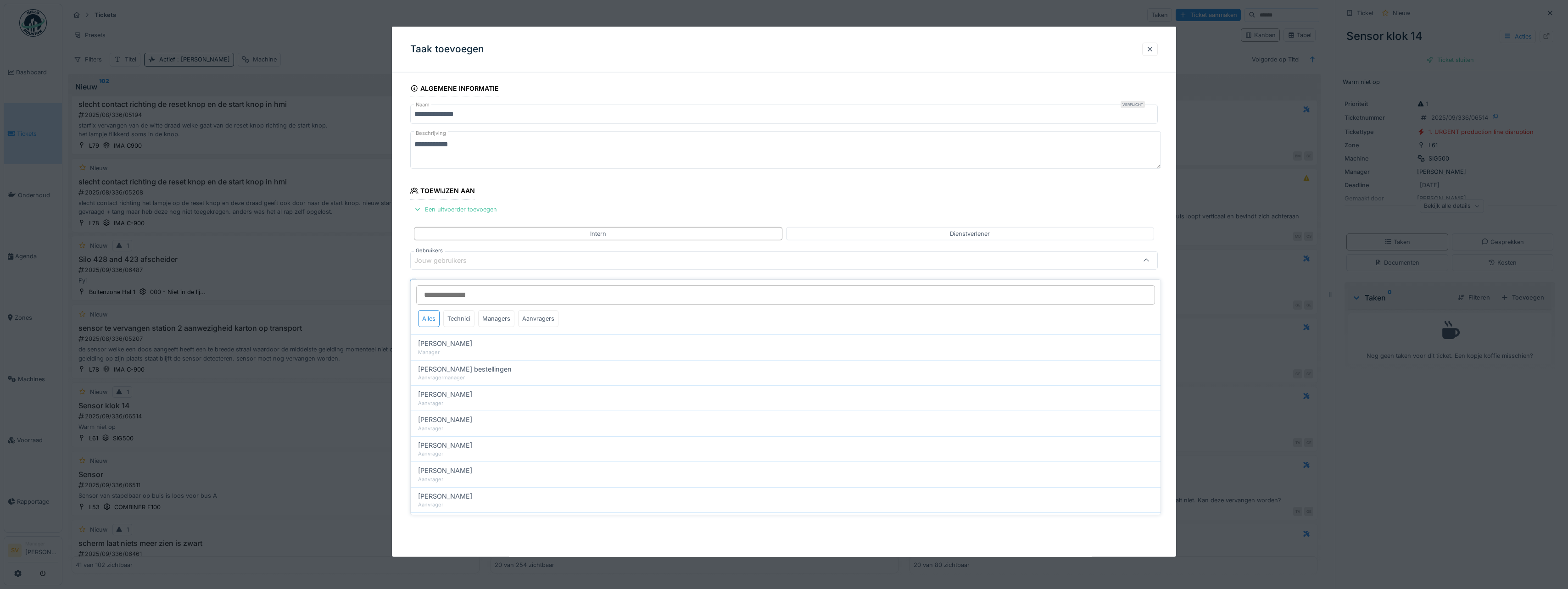
click at [460, 310] on div "Technici" at bounding box center [458, 318] width 31 height 17
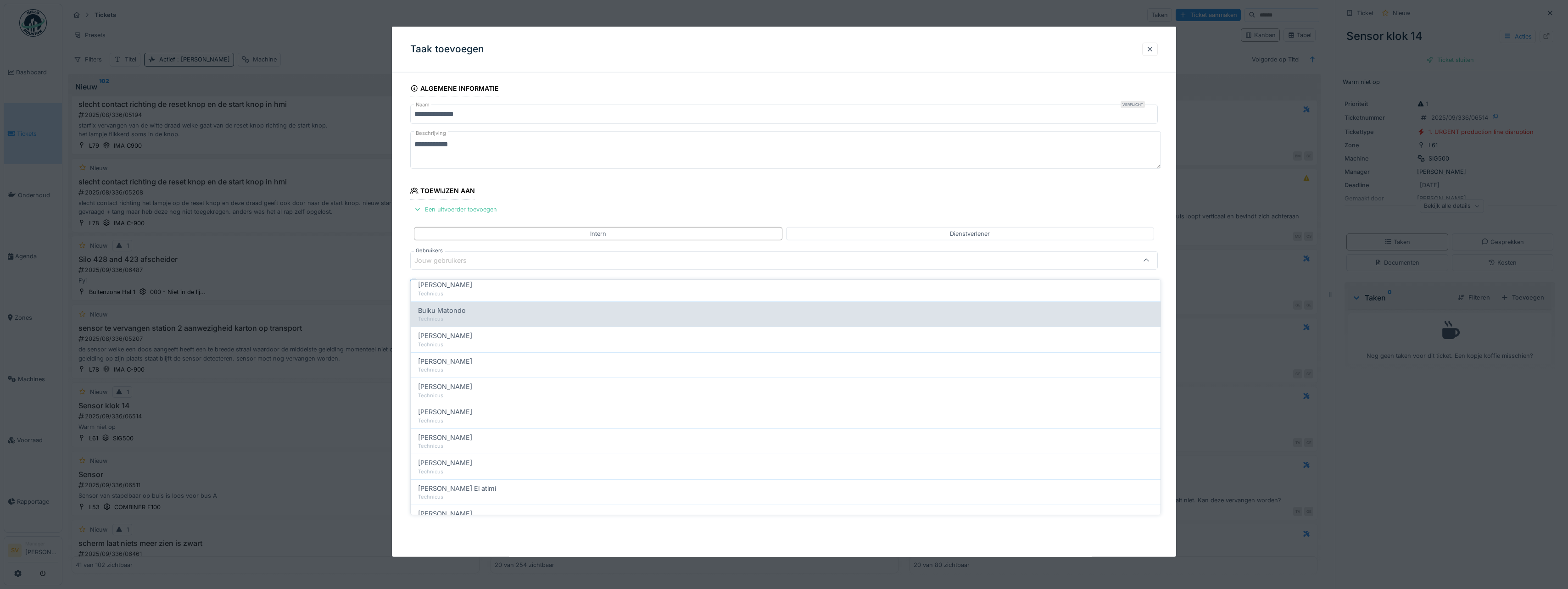
scroll to position [137, 0]
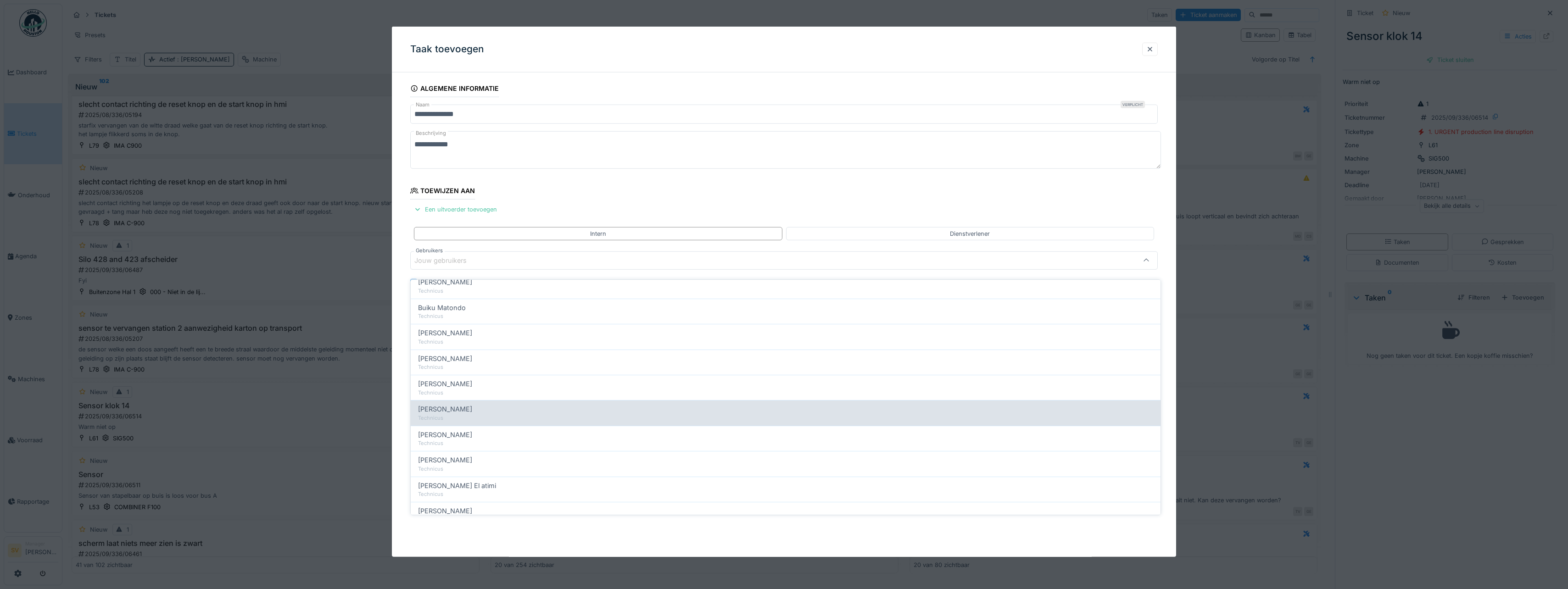
click at [452, 404] on span "Ismail Sewilam" at bounding box center [445, 409] width 54 height 10
type input "*****"
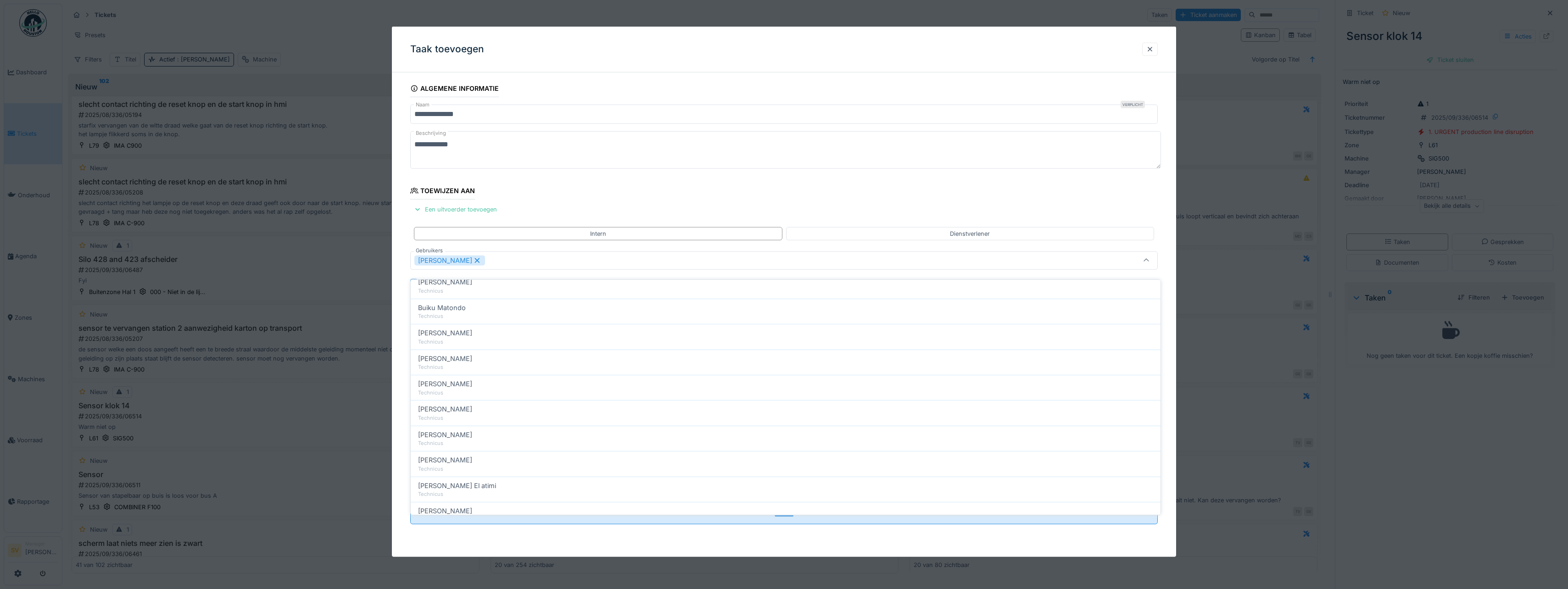
scroll to position [0, 0]
click at [1150, 258] on icon at bounding box center [1146, 261] width 7 height 6
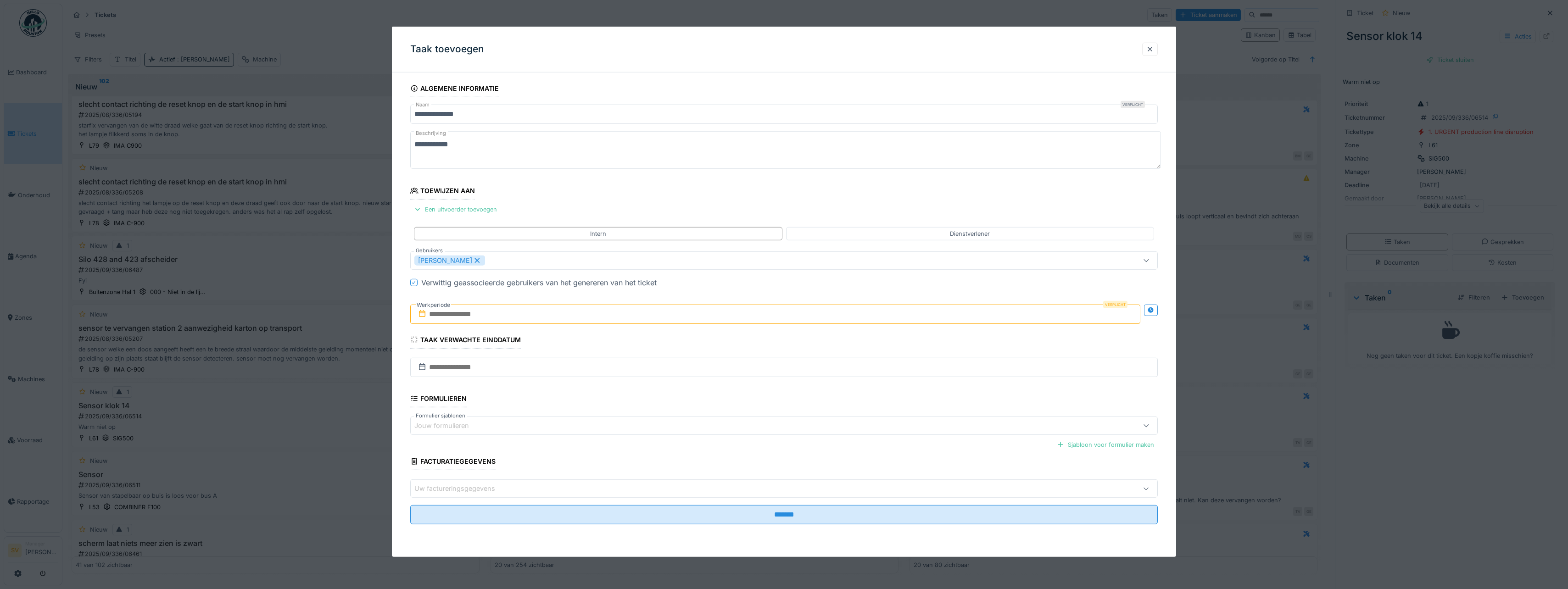
click at [438, 315] on input "text" at bounding box center [775, 314] width 730 height 20
click at [775, 406] on div "18" at bounding box center [777, 404] width 12 height 13
click at [790, 407] on div "19" at bounding box center [792, 404] width 12 height 12
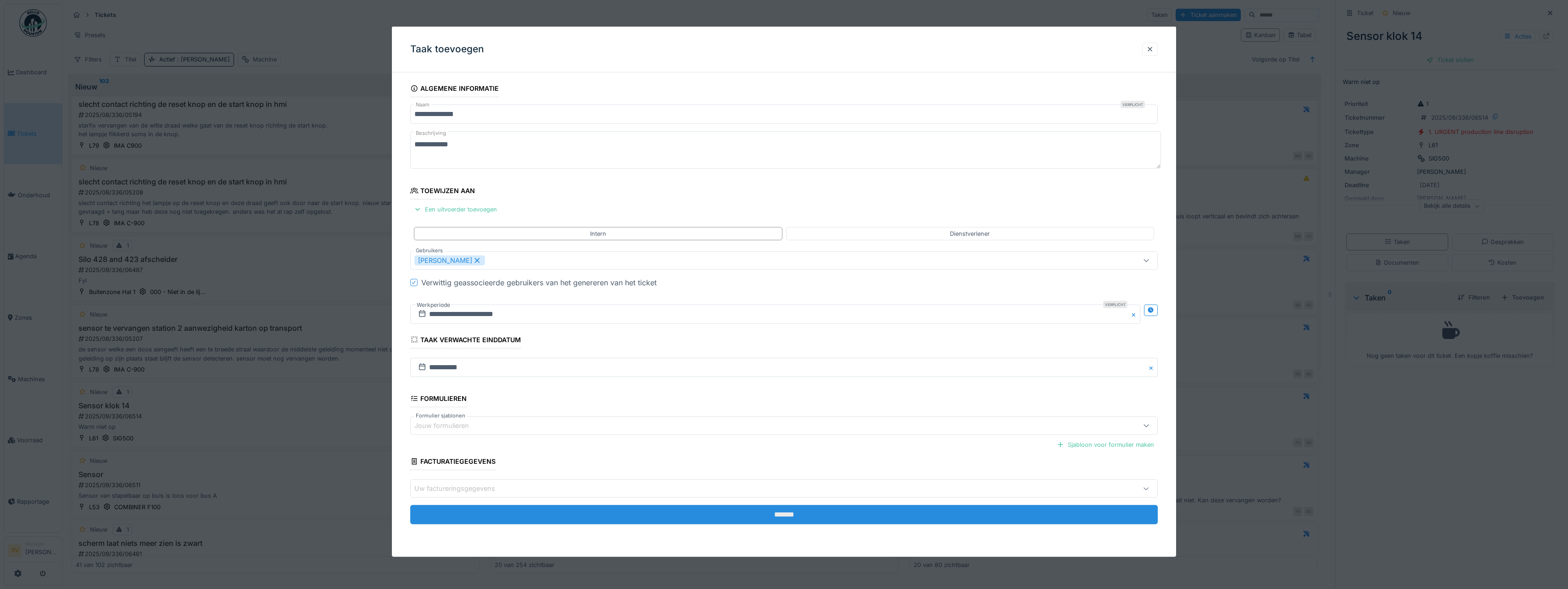
click at [784, 512] on input "*******" at bounding box center [784, 514] width 748 height 20
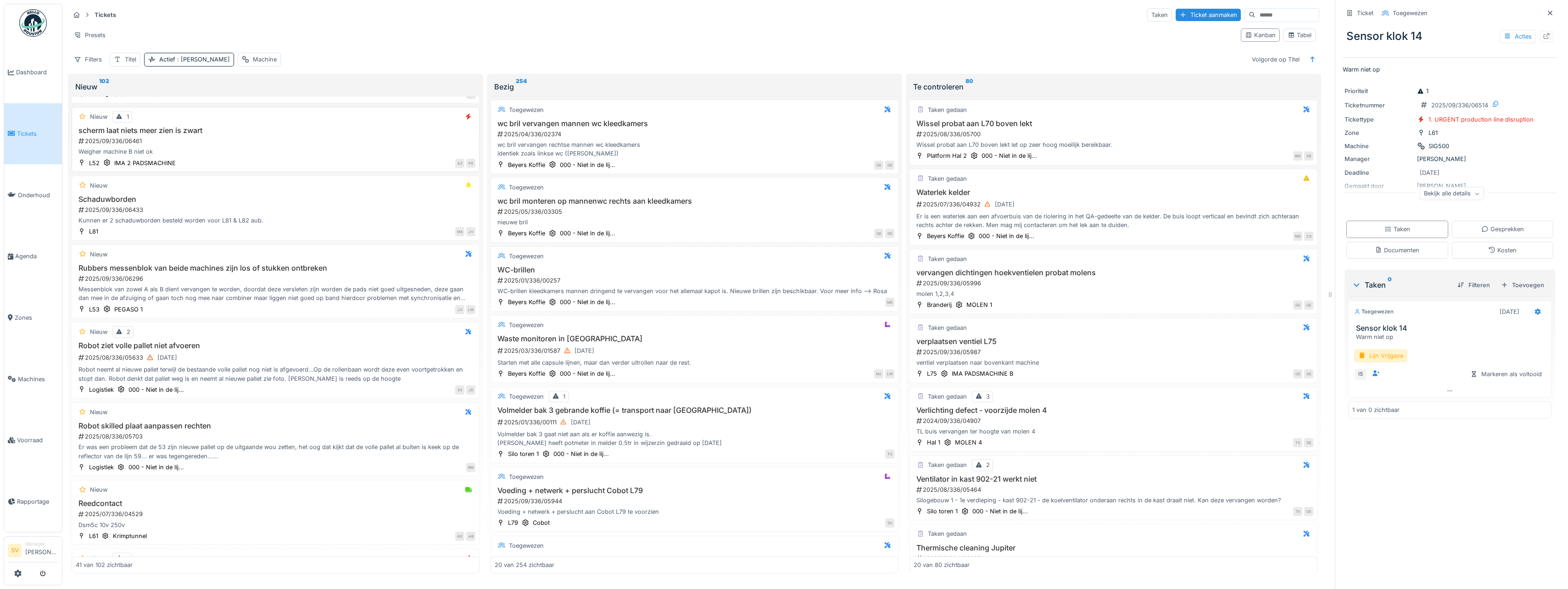
scroll to position [1825, 0]
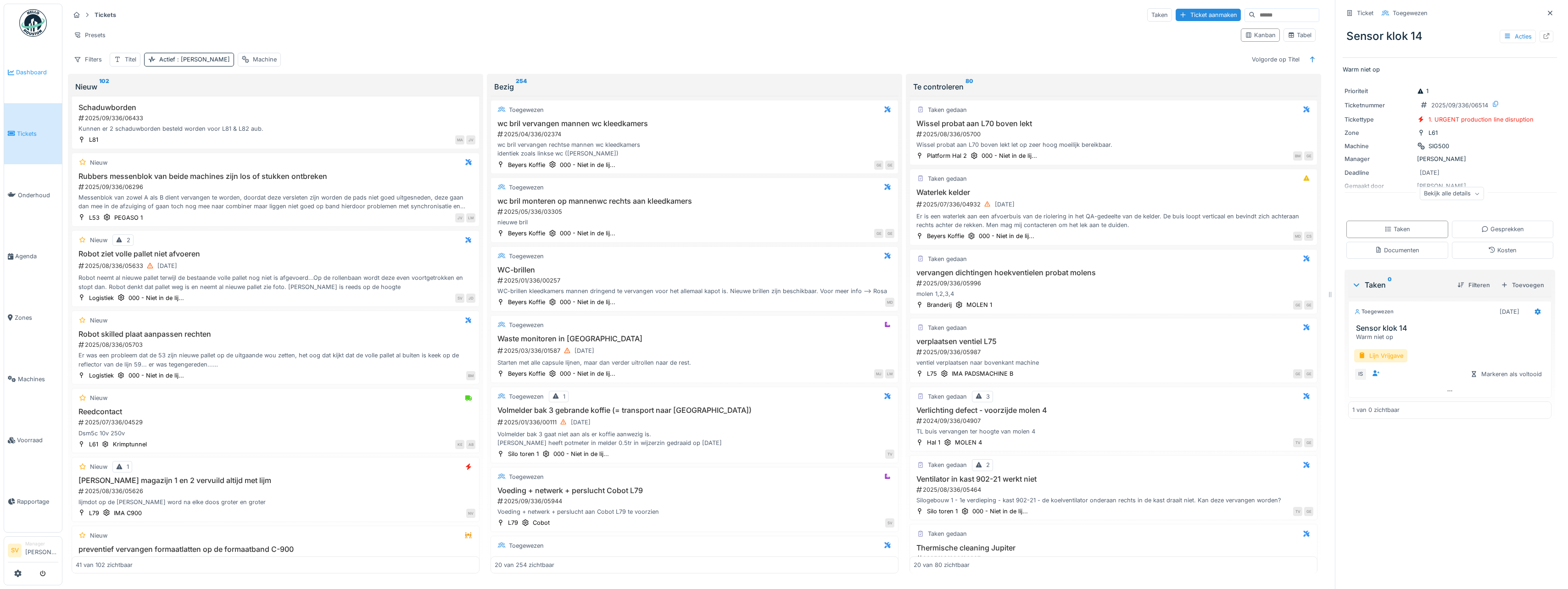
click at [36, 71] on span "Dashboard" at bounding box center [37, 72] width 42 height 9
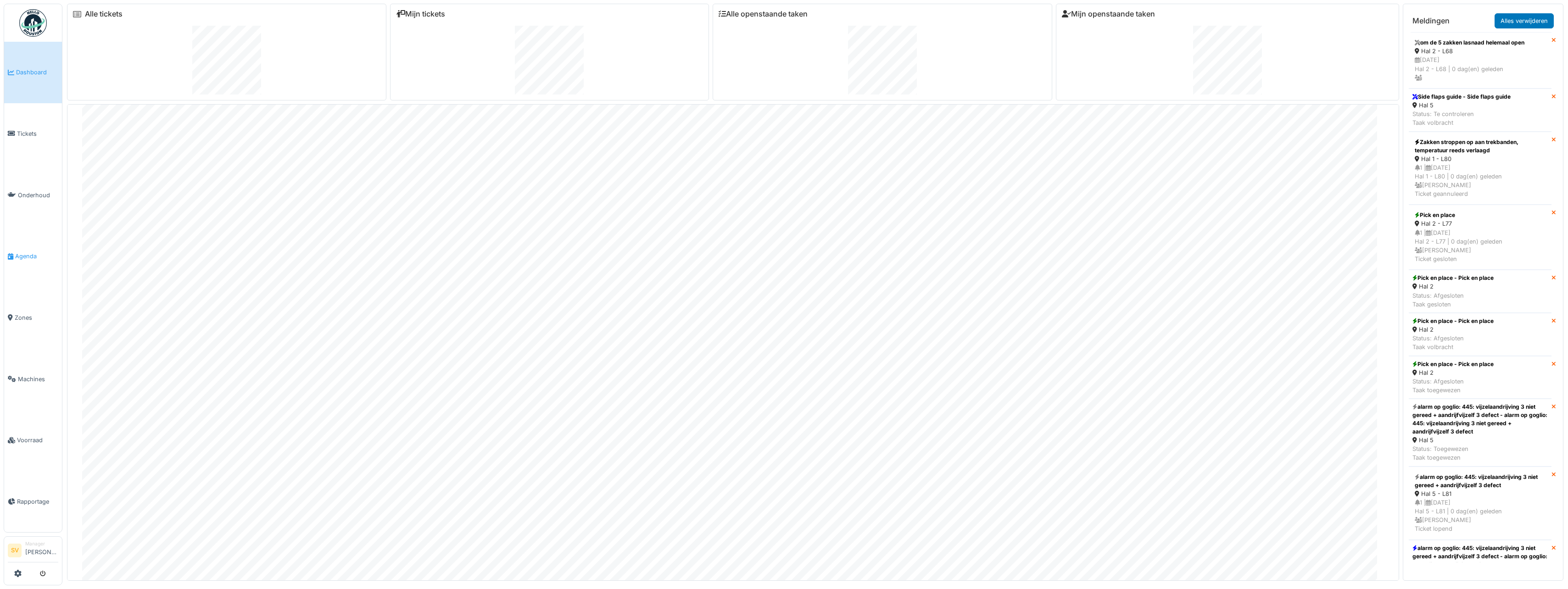
click at [27, 252] on span "Agenda" at bounding box center [37, 256] width 43 height 9
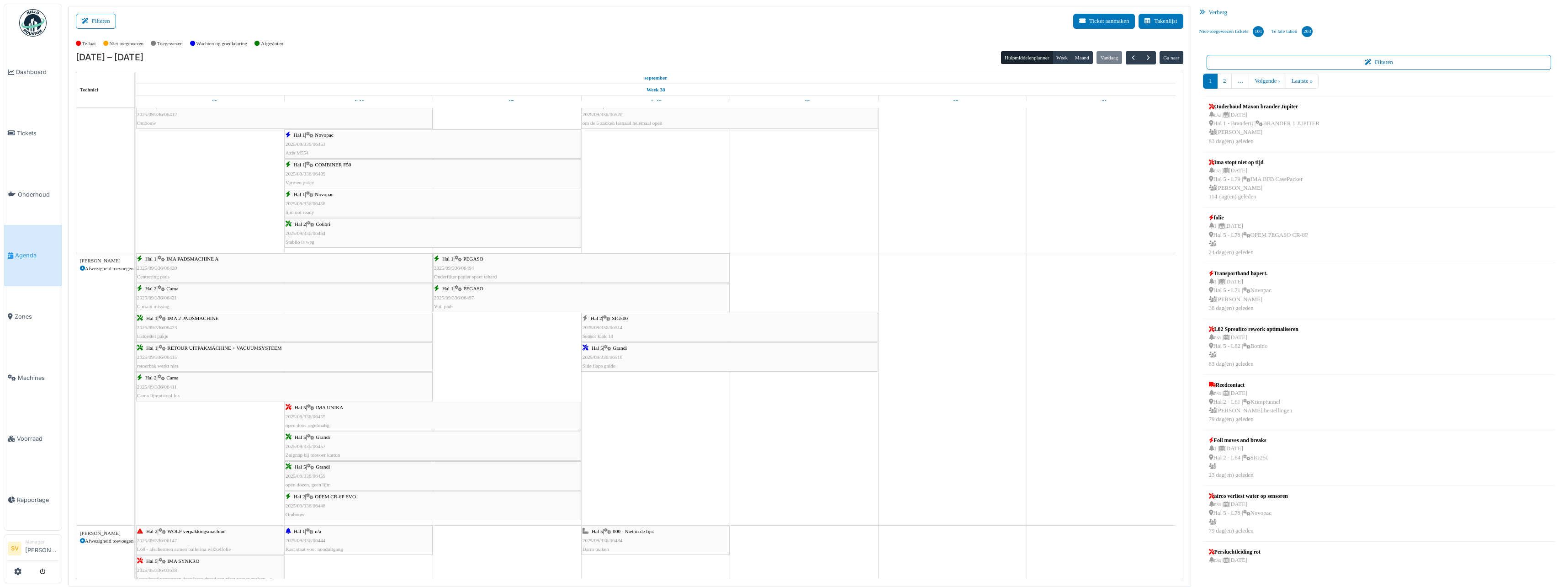
click at [611, 322] on div "Hal 2 | SIG500 2025/09/336/06514 Sensor klok 14" at bounding box center [730, 328] width 295 height 27
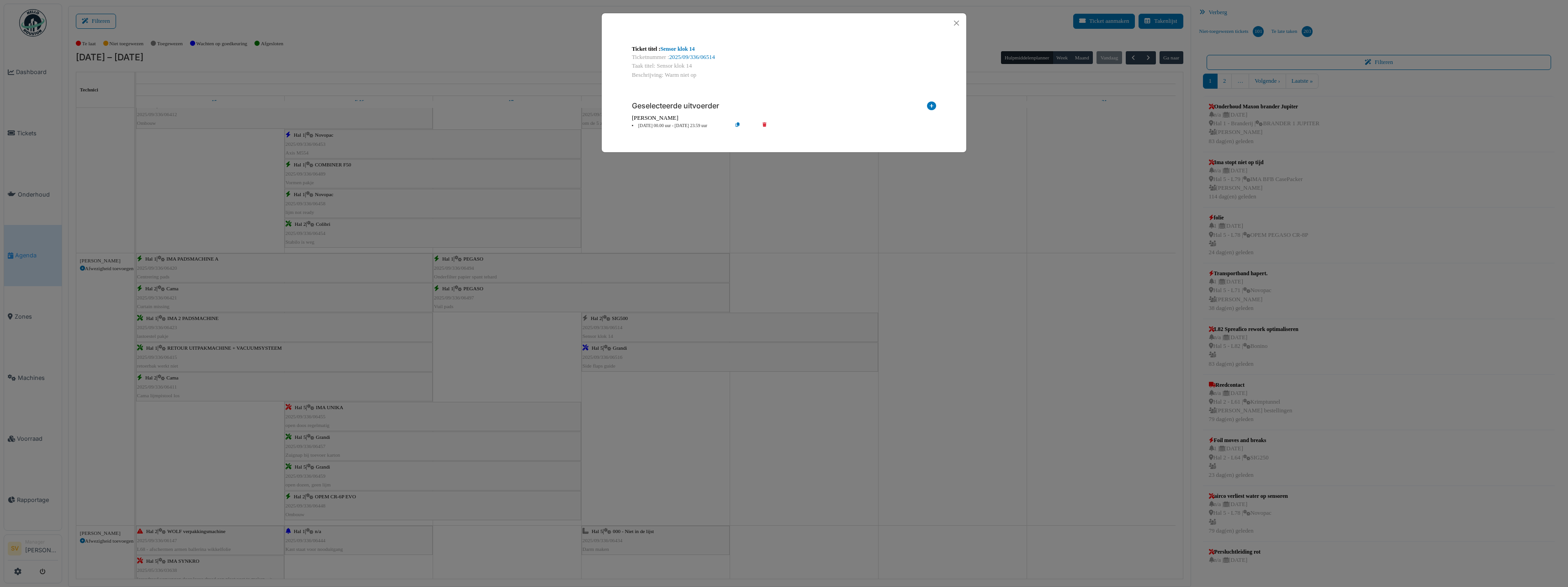
click at [611, 322] on div "Ticket titel : Sensor klok 14 Ticketnummer : 2025/09/336/06514 Taak titel: Sens…" at bounding box center [784, 294] width 1568 height 587
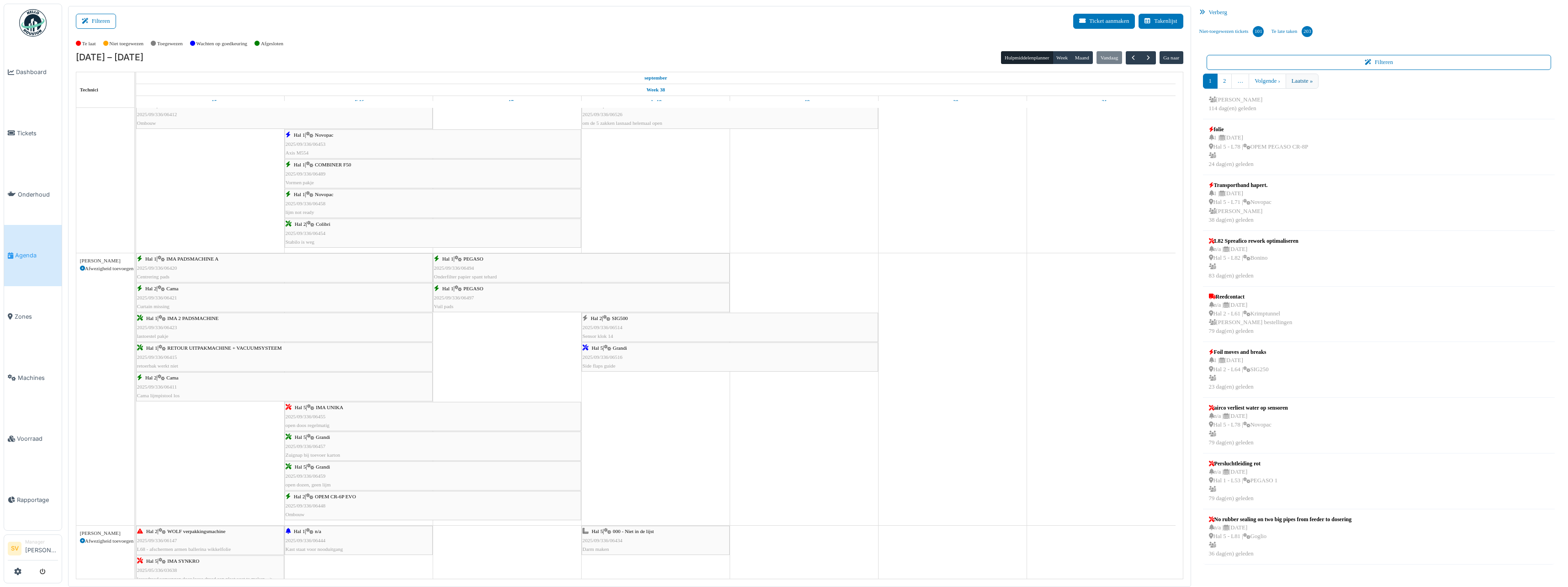
click at [1312, 80] on link "Laatste »" at bounding box center [1302, 81] width 33 height 15
click at [1300, 80] on link "Laatste »" at bounding box center [1302, 81] width 33 height 15
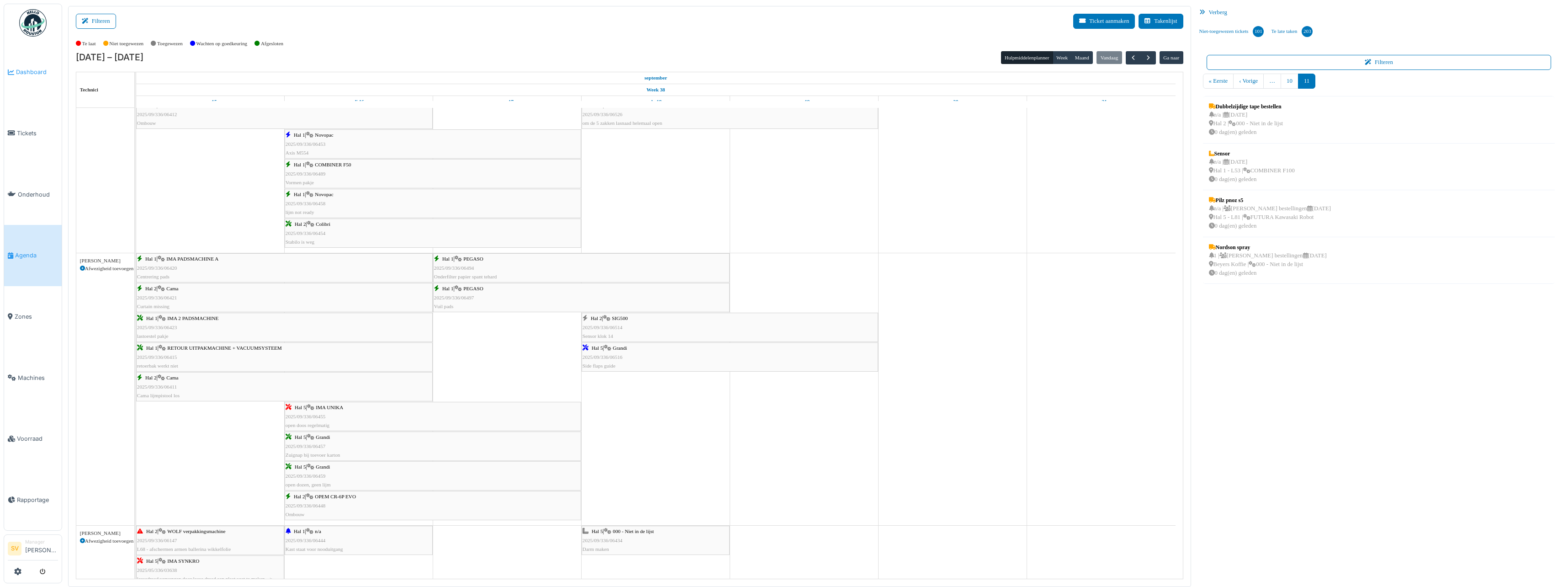
click at [19, 68] on span "Dashboard" at bounding box center [37, 72] width 42 height 9
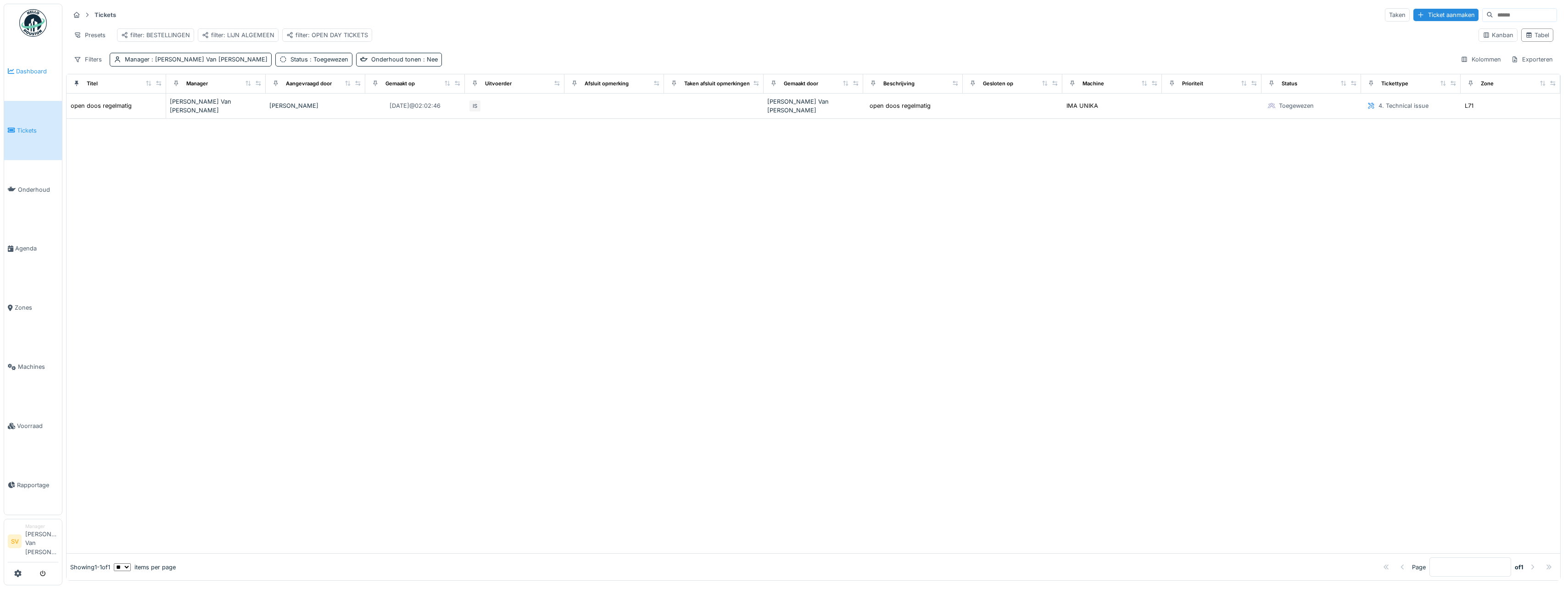
click at [41, 71] on span "Dashboard" at bounding box center [37, 71] width 42 height 9
click at [26, 68] on span "Dashboard" at bounding box center [37, 71] width 42 height 9
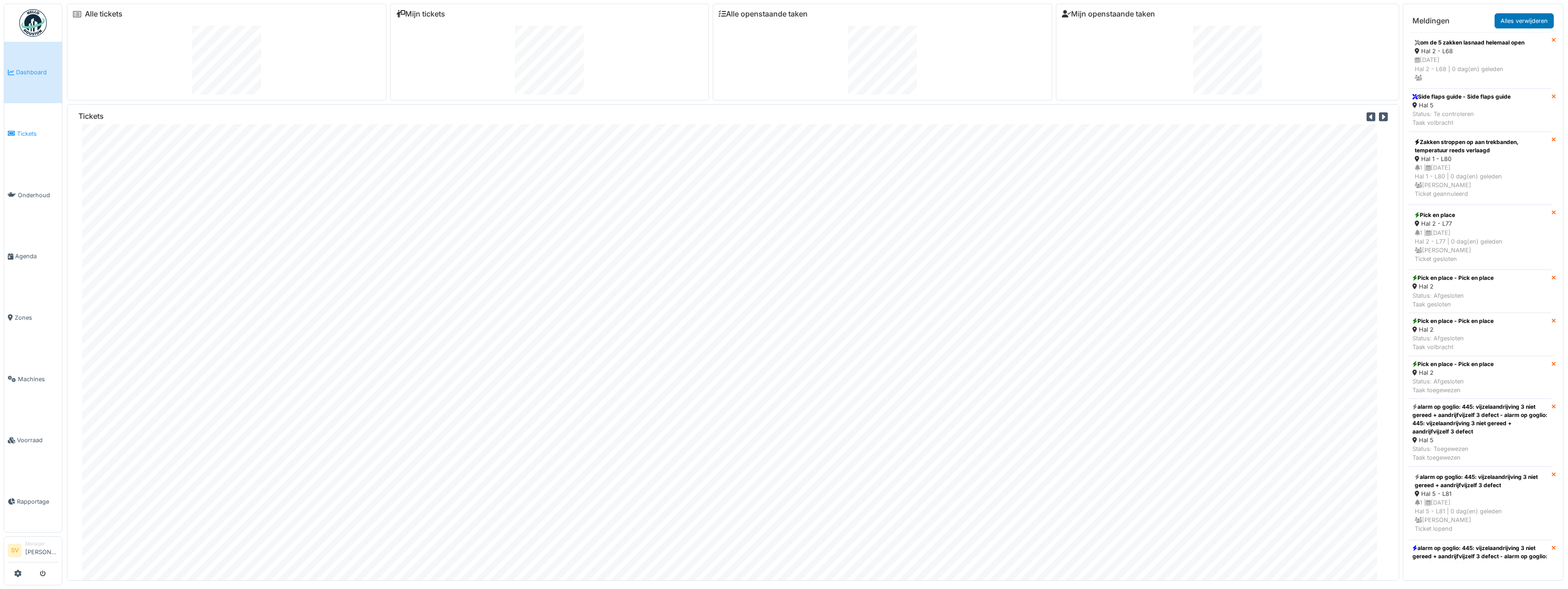
click at [24, 132] on span "Tickets" at bounding box center [38, 134] width 42 height 9
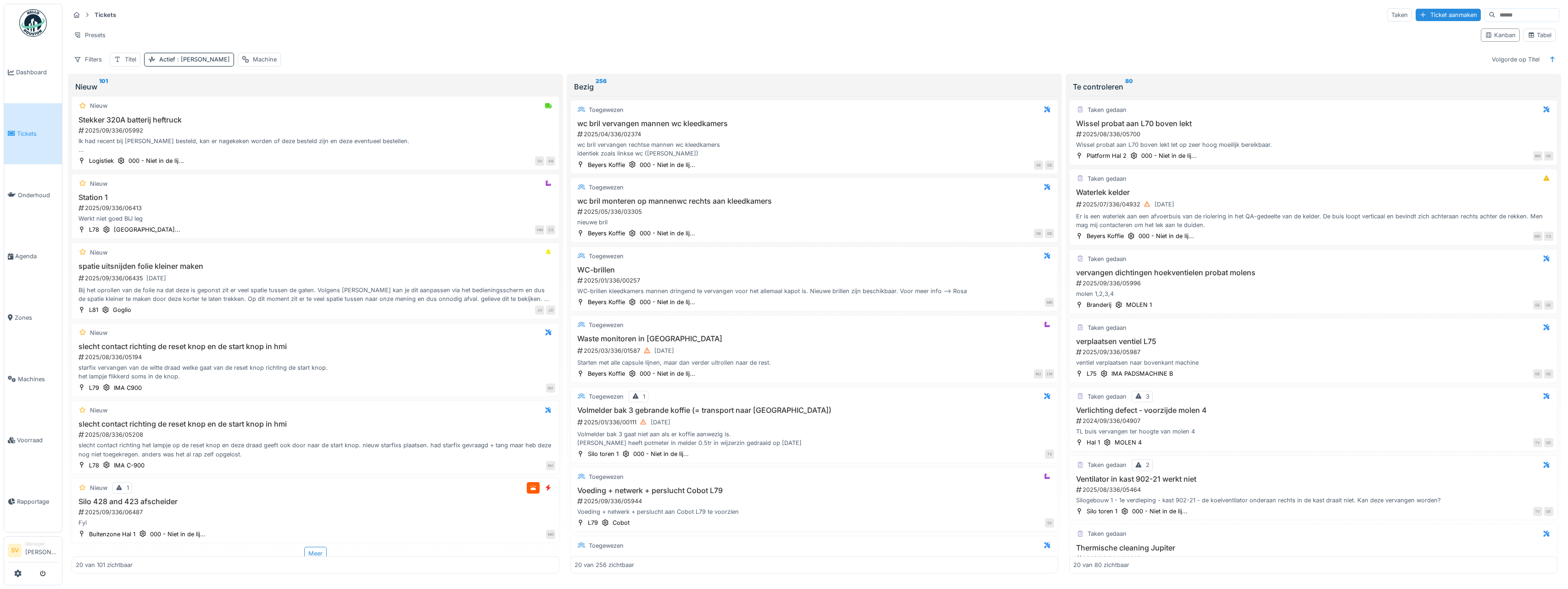
scroll to position [1014, 0]
click at [307, 548] on div "Meer" at bounding box center [315, 550] width 23 height 13
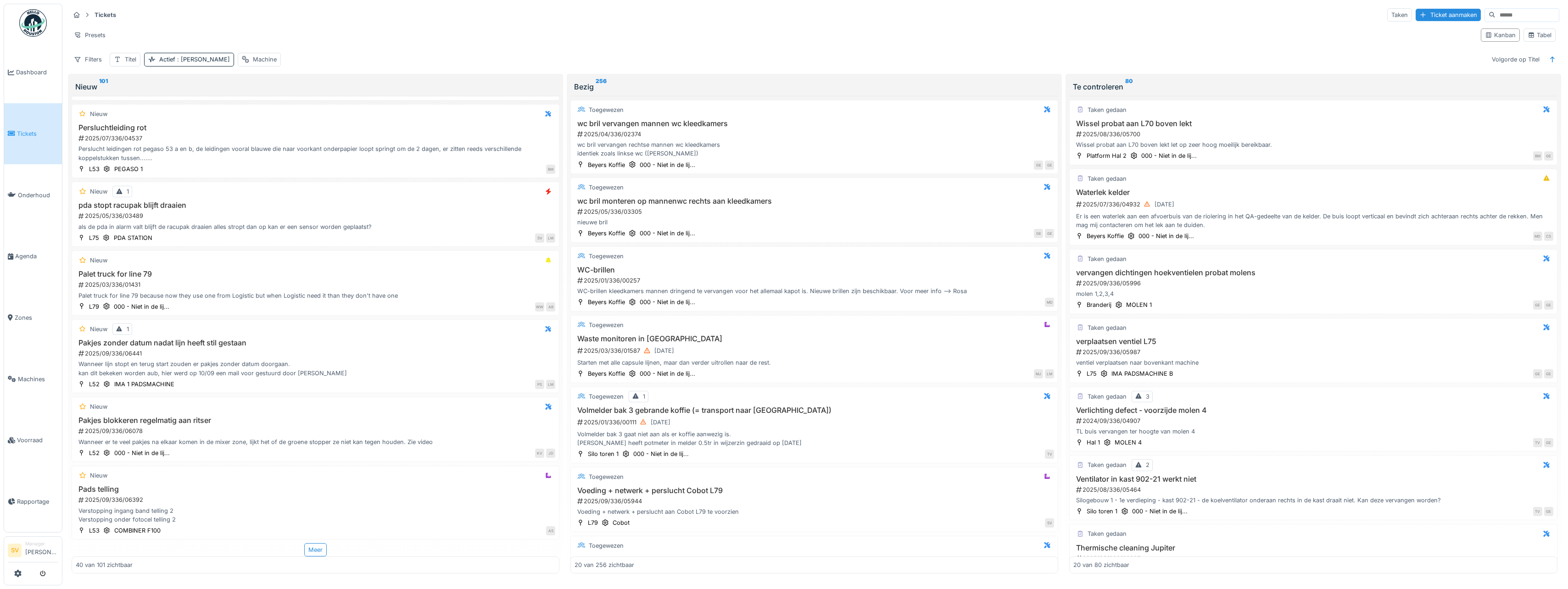
scroll to position [2, 0]
click at [310, 549] on div "Meer" at bounding box center [315, 550] width 23 height 13
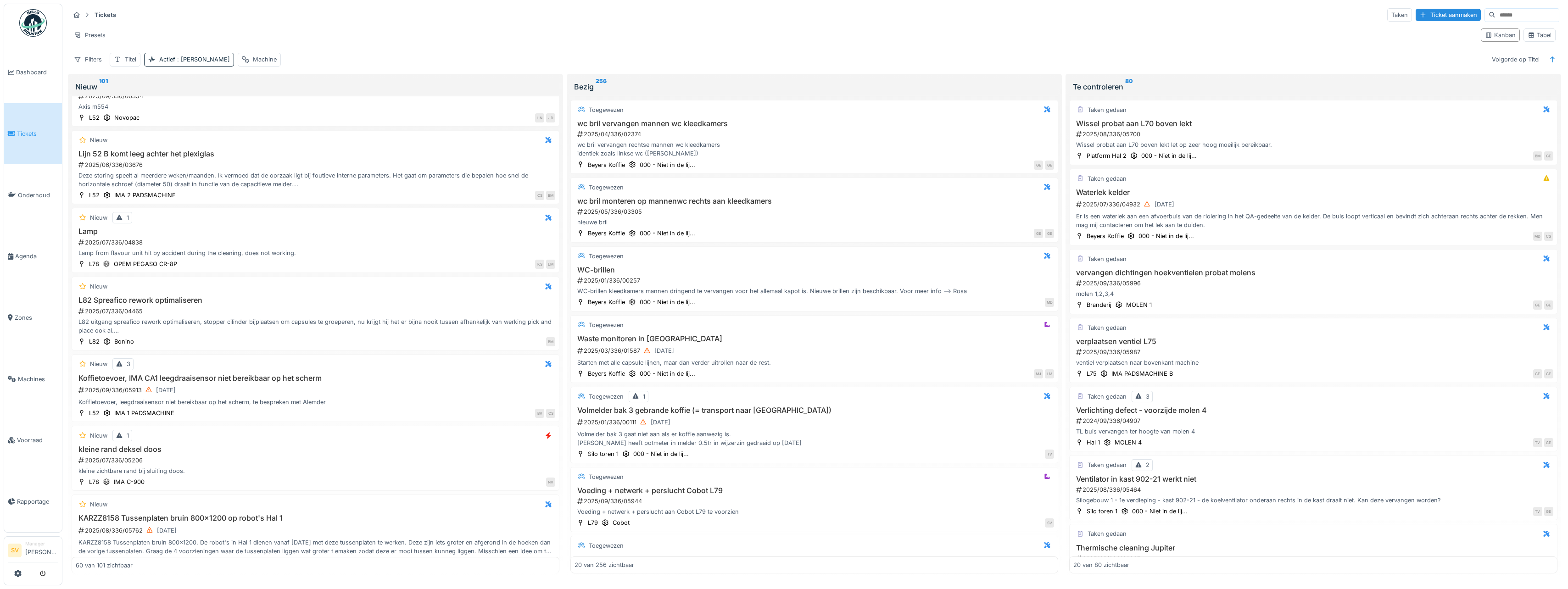
scroll to position [3927, 0]
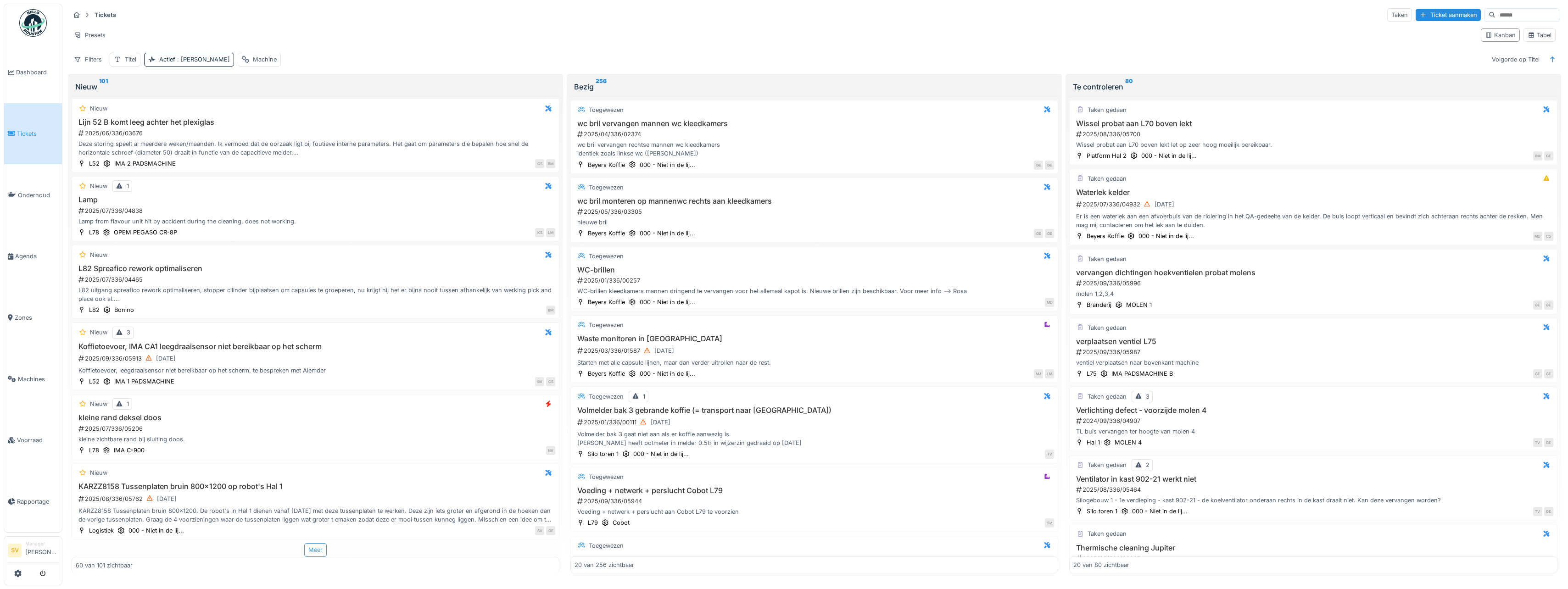
click at [312, 549] on div "Meer" at bounding box center [315, 550] width 23 height 13
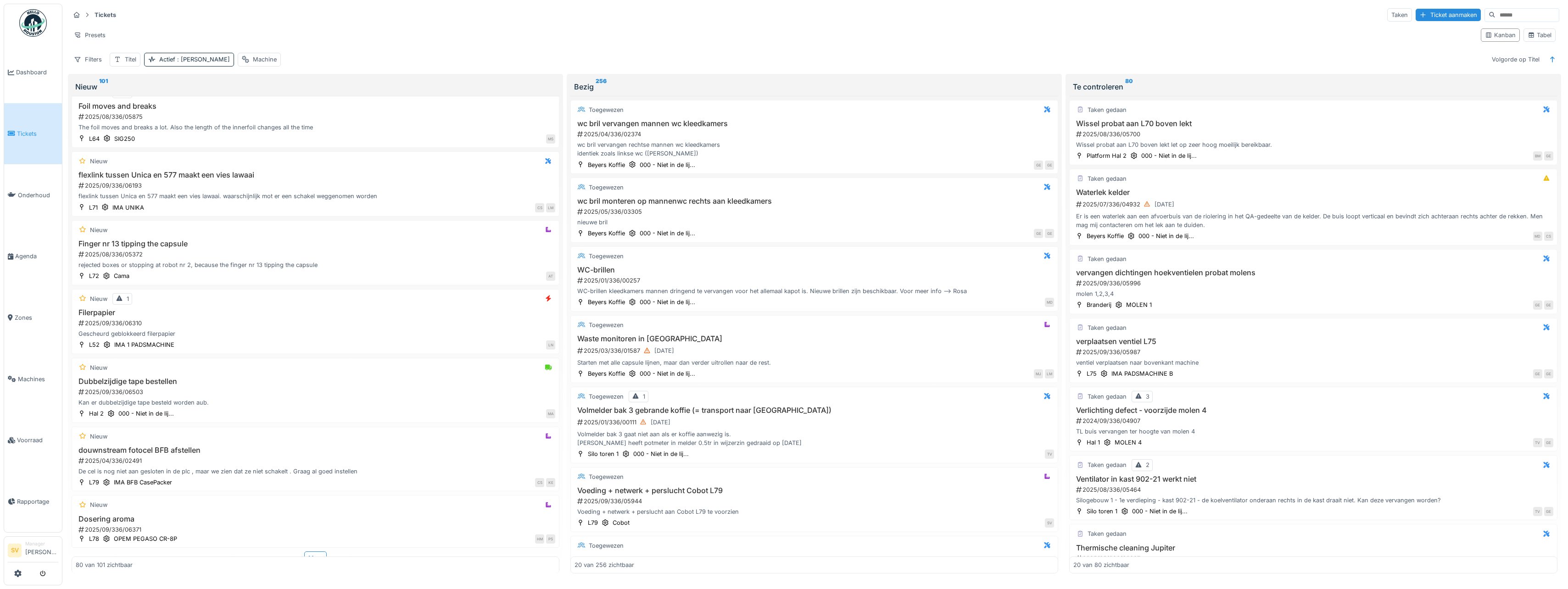
scroll to position [5357, 0]
click at [309, 547] on div "Meer" at bounding box center [315, 550] width 23 height 13
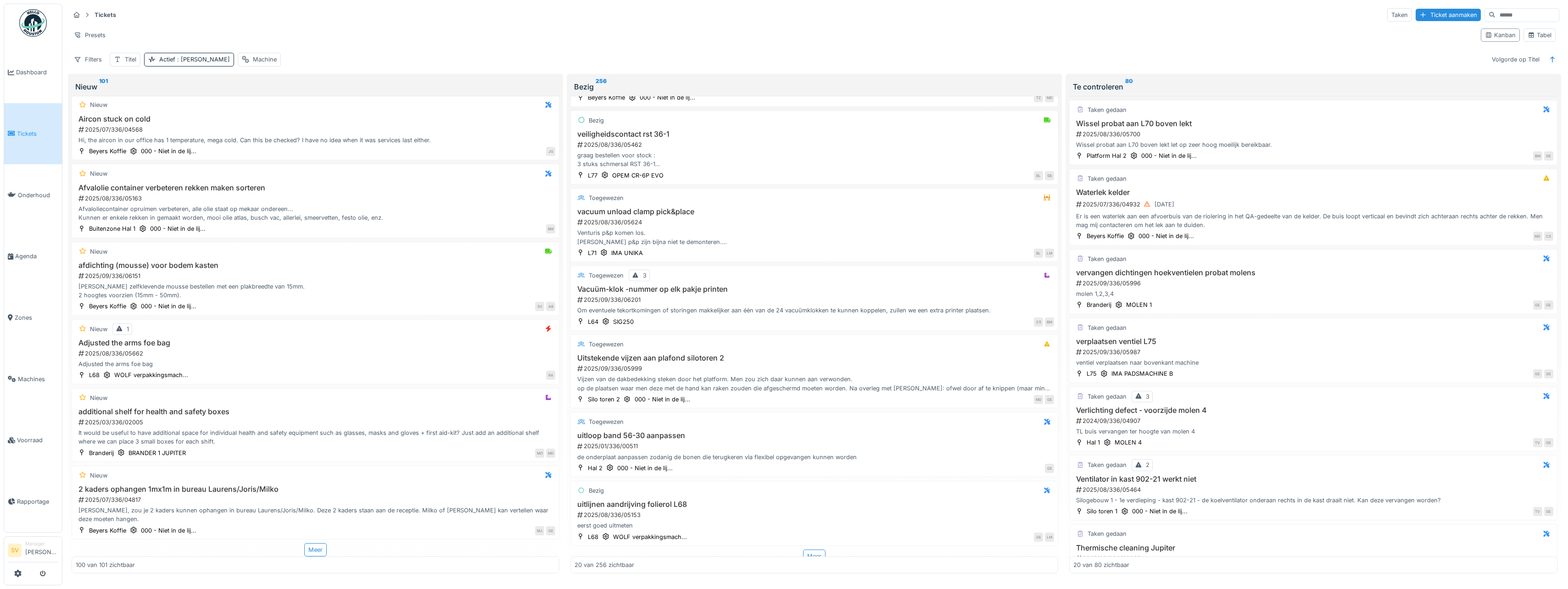
scroll to position [1008, 0]
click at [808, 549] on div "Meer" at bounding box center [814, 550] width 23 height 13
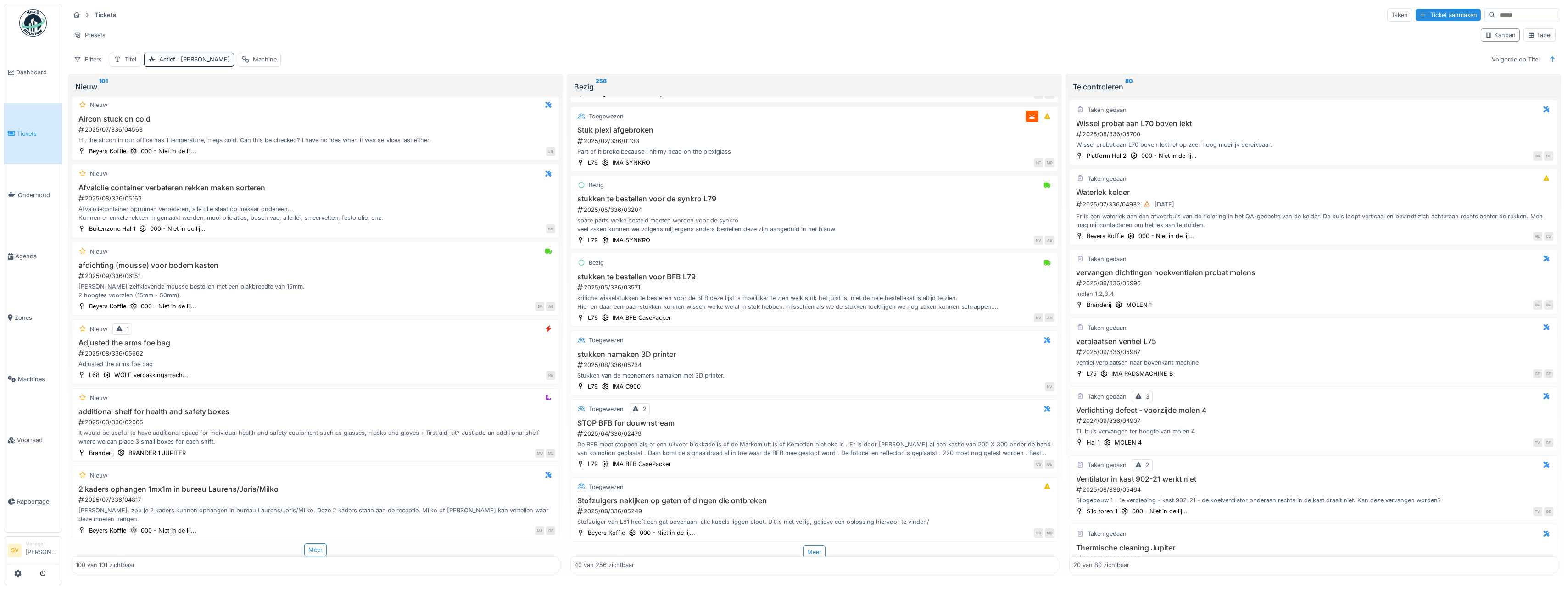
scroll to position [2479, 0]
click at [807, 544] on div "Meer" at bounding box center [814, 550] width 23 height 13
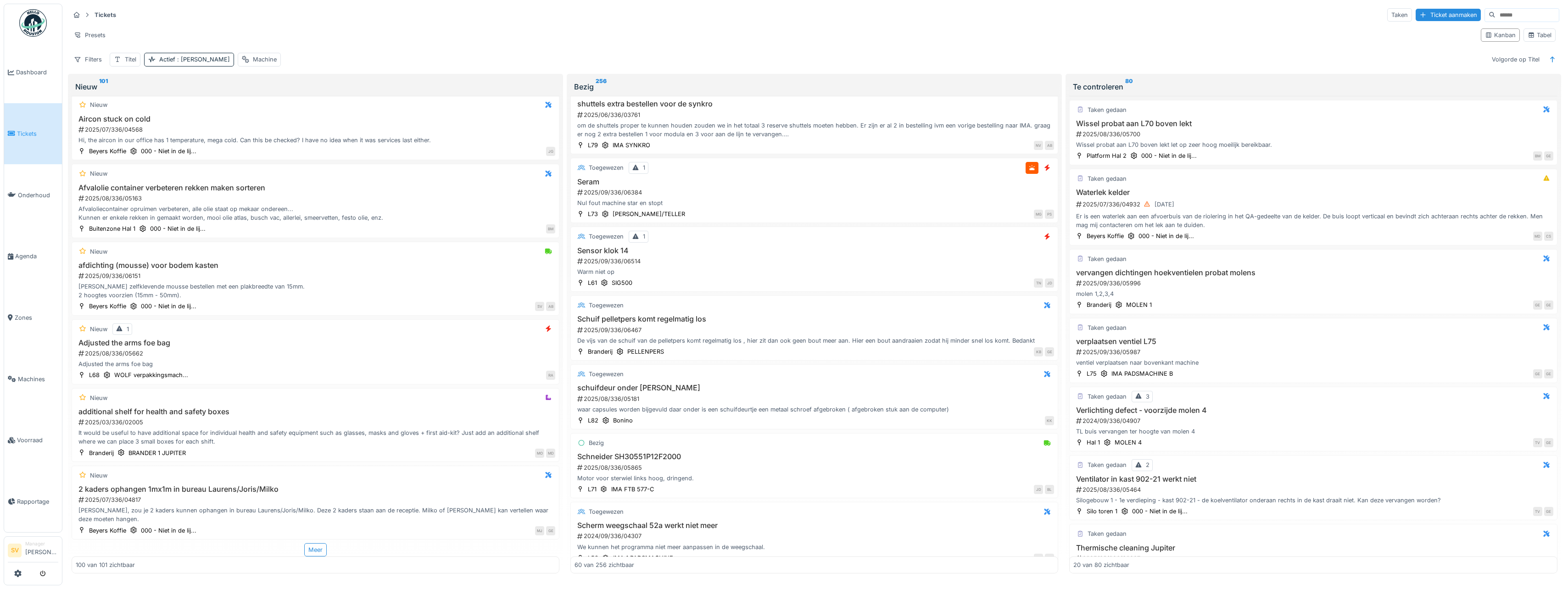
scroll to position [3809, 0]
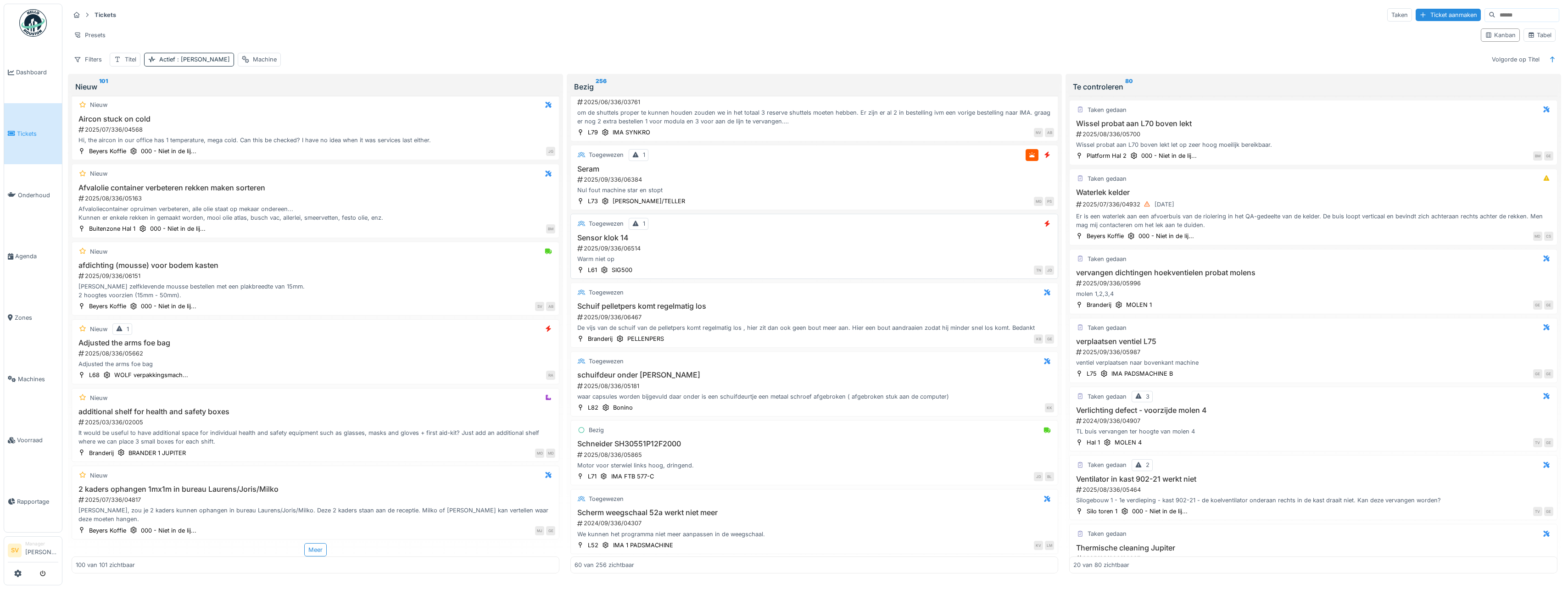
click at [830, 260] on div "Warm niet op" at bounding box center [814, 259] width 479 height 9
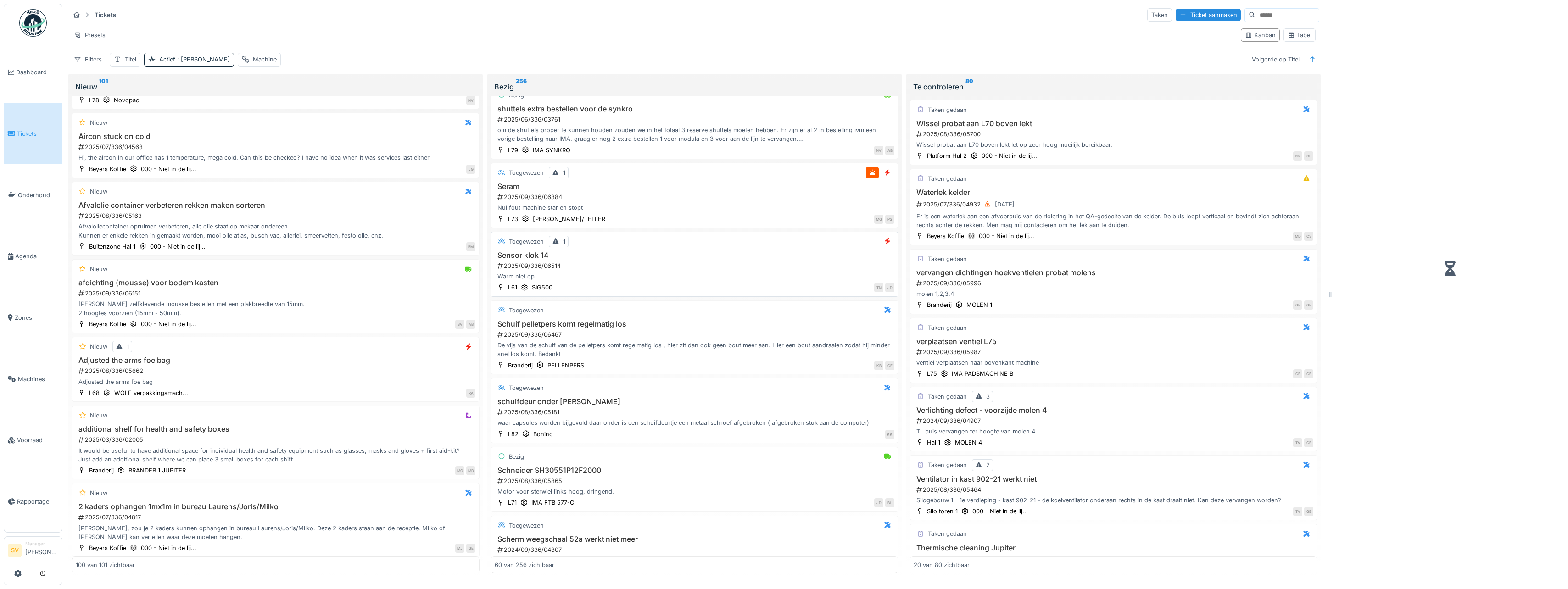
scroll to position [3844, 0]
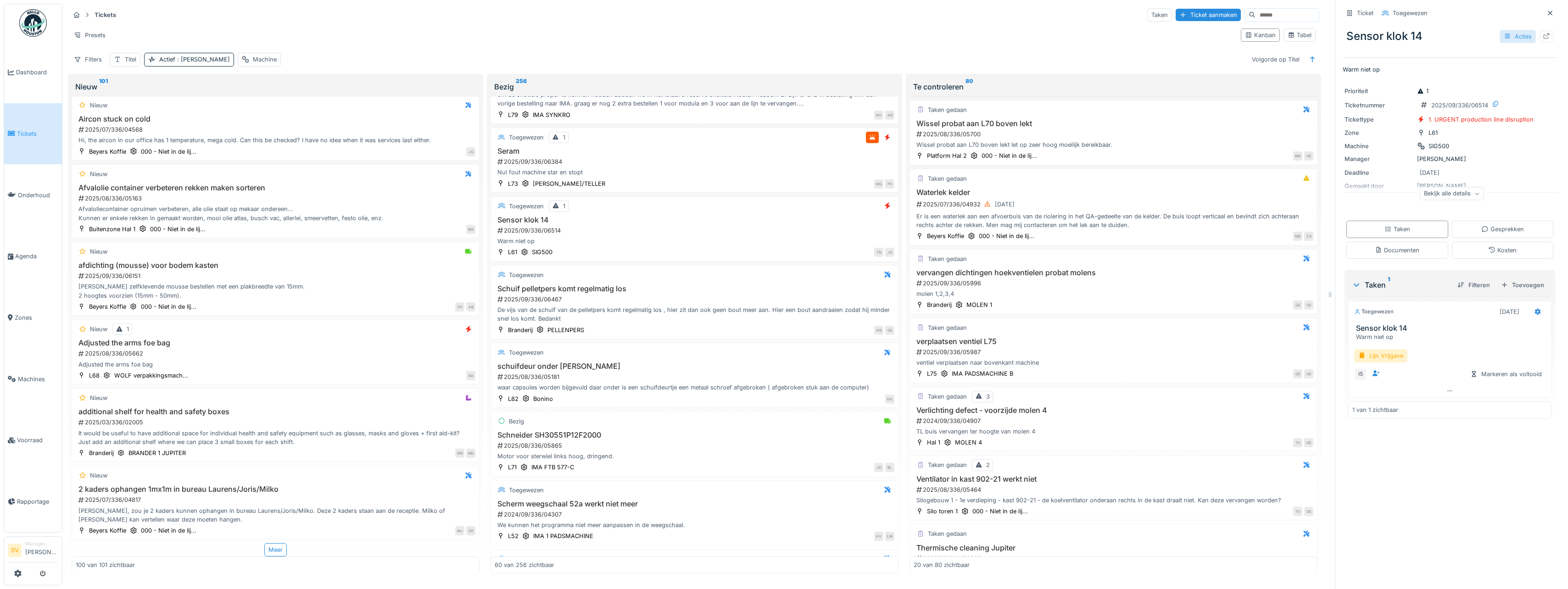
click at [1504, 33] on icon at bounding box center [1507, 36] width 7 height 6
click at [1425, 54] on div "Bewerken" at bounding box center [1459, 57] width 108 height 14
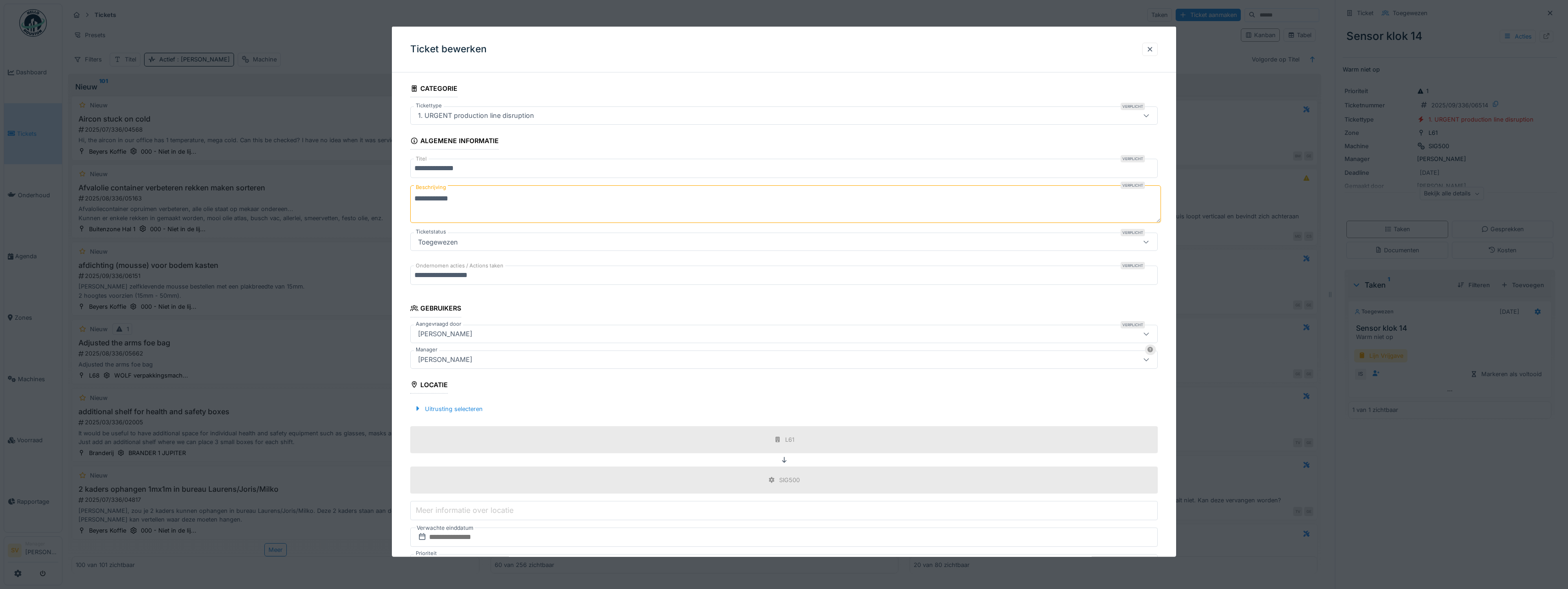
click at [474, 357] on div "[PERSON_NAME]" at bounding box center [743, 359] width 658 height 10
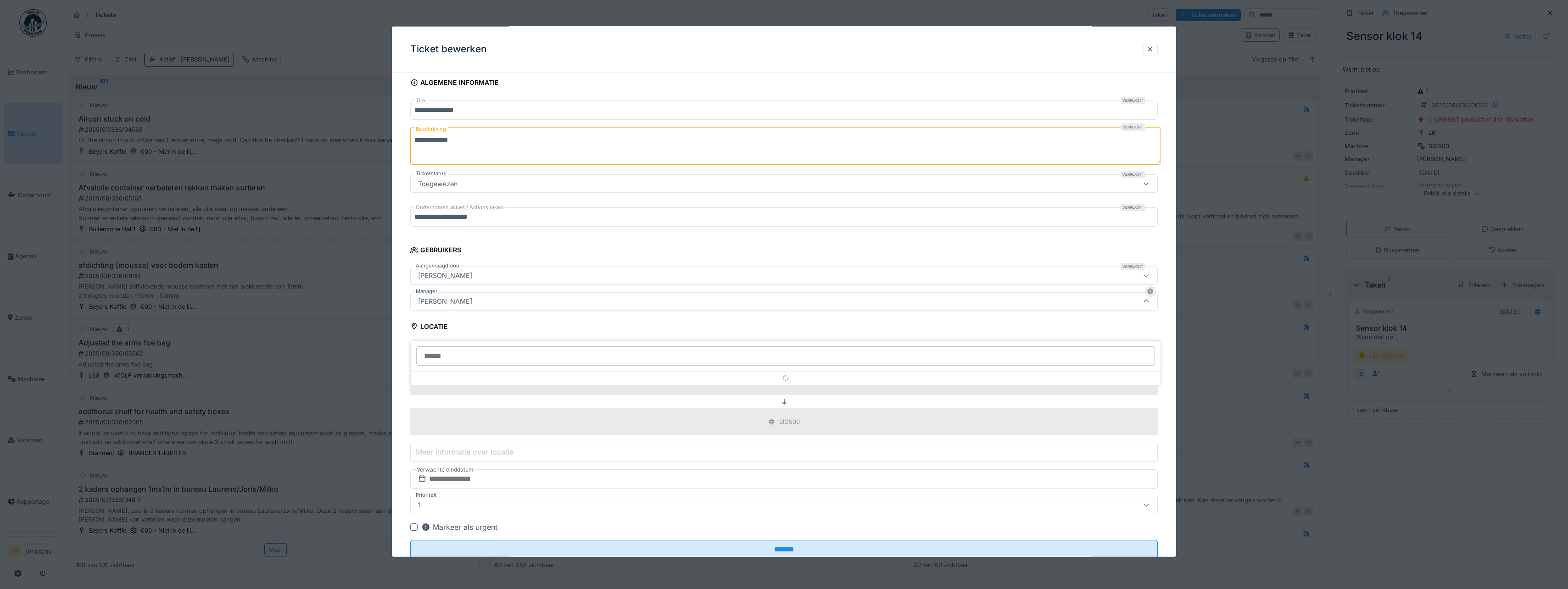
scroll to position [68, 0]
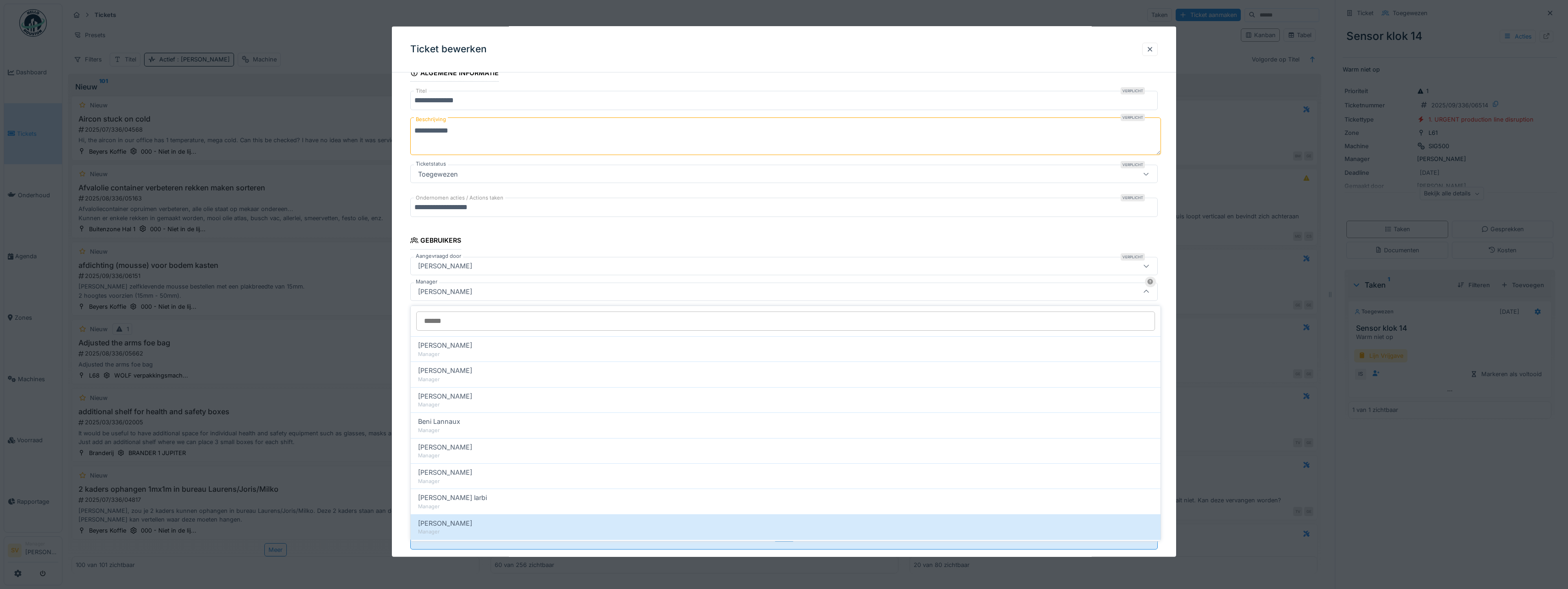
click at [483, 318] on input "Manager" at bounding box center [786, 321] width 738 height 20
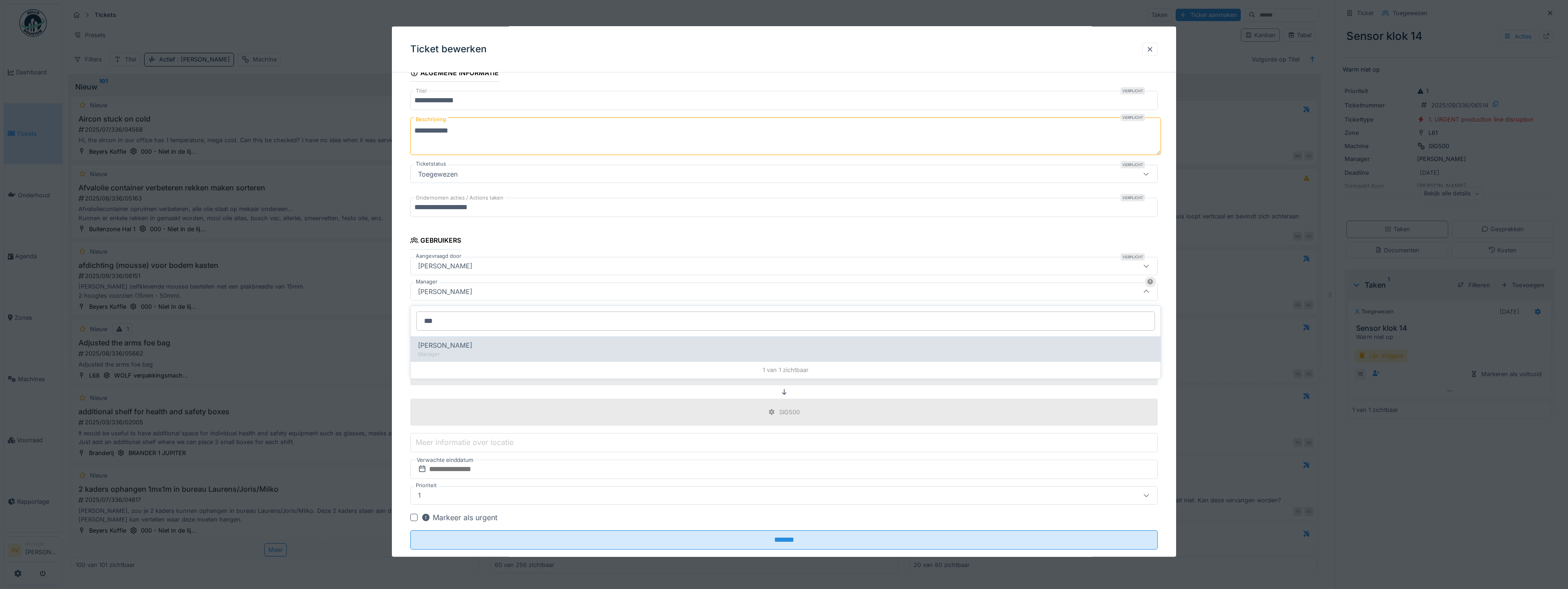
type input "***"
click at [448, 341] on span "Patrick Schroijen" at bounding box center [445, 345] width 54 height 10
type input "****"
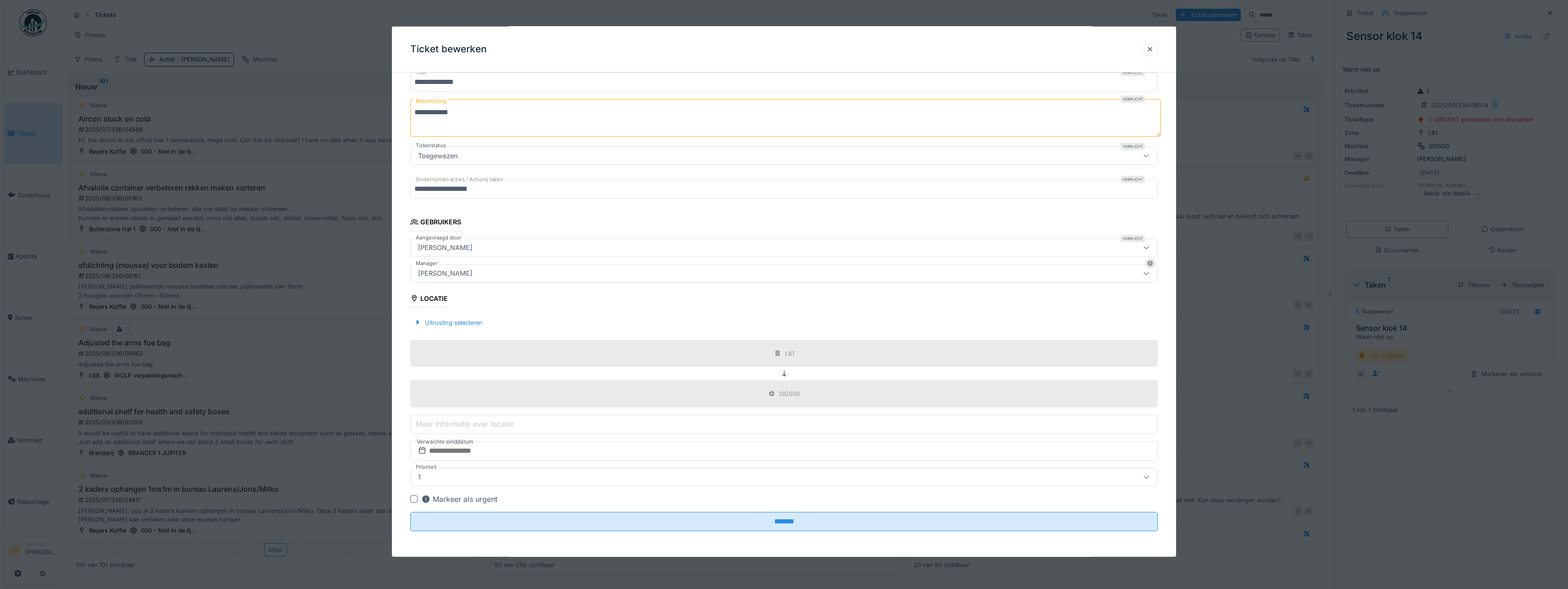
scroll to position [7, 0]
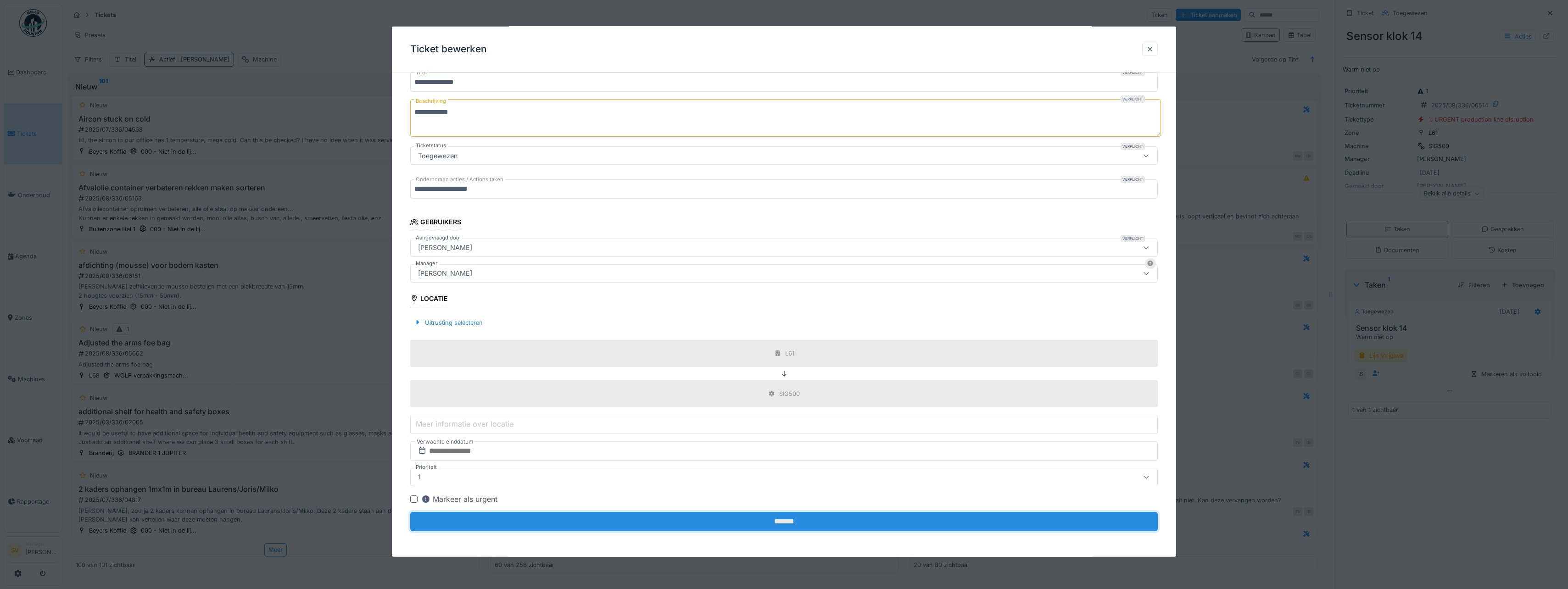
click at [778, 515] on input "*******" at bounding box center [784, 522] width 748 height 20
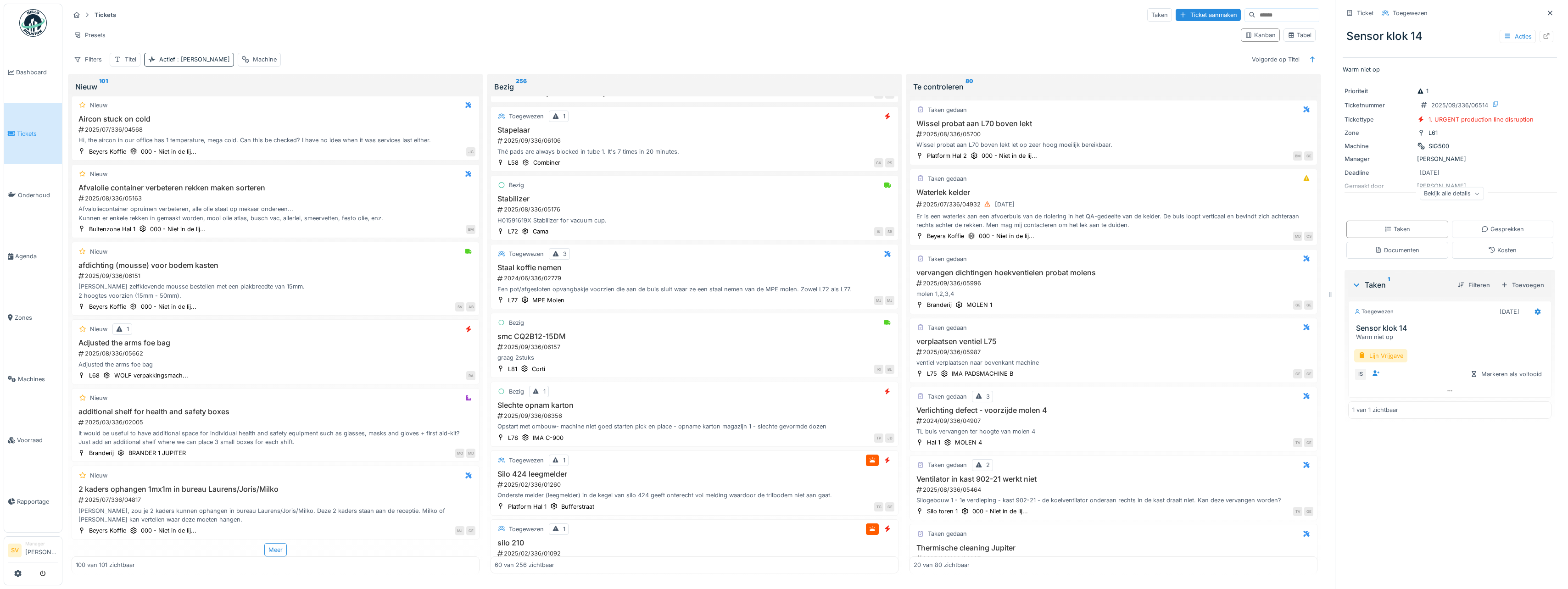
scroll to position [3048, 0]
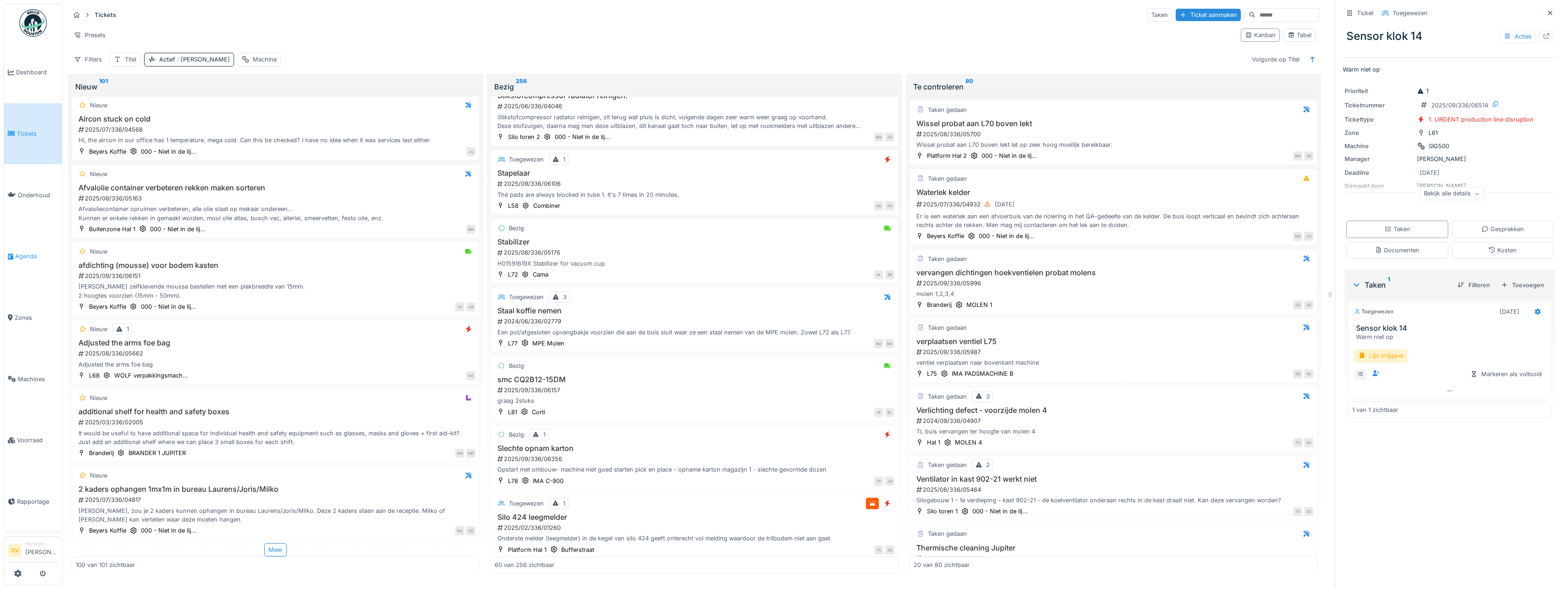
click at [23, 252] on span "Agenda" at bounding box center [37, 256] width 43 height 9
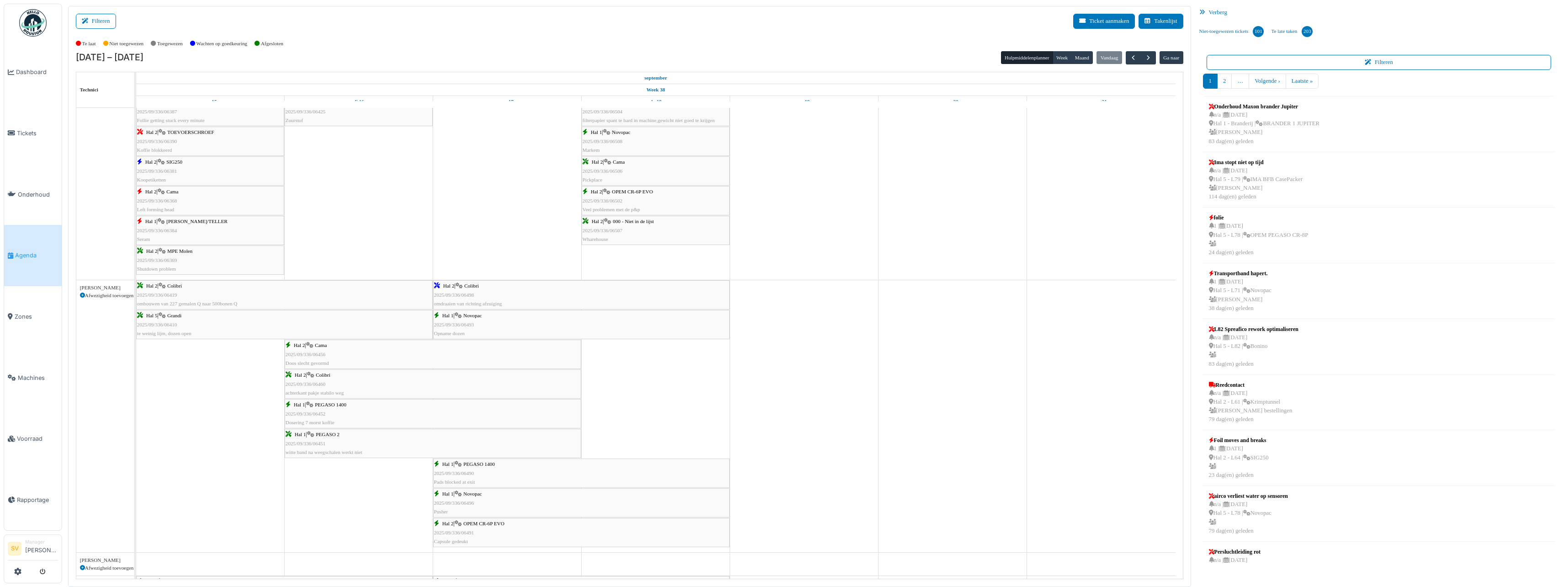
scroll to position [594, 0]
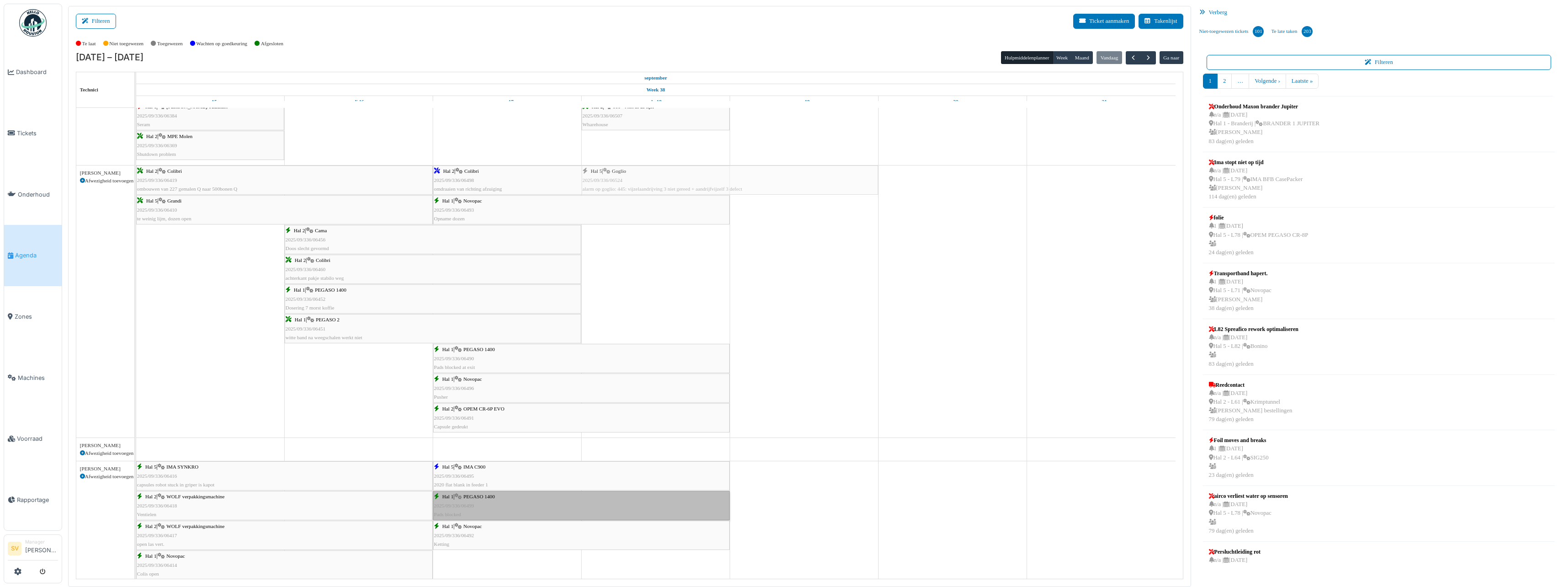
drag, startPoint x: 655, startPoint y: 571, endPoint x: 685, endPoint y: 177, distance: 395.1
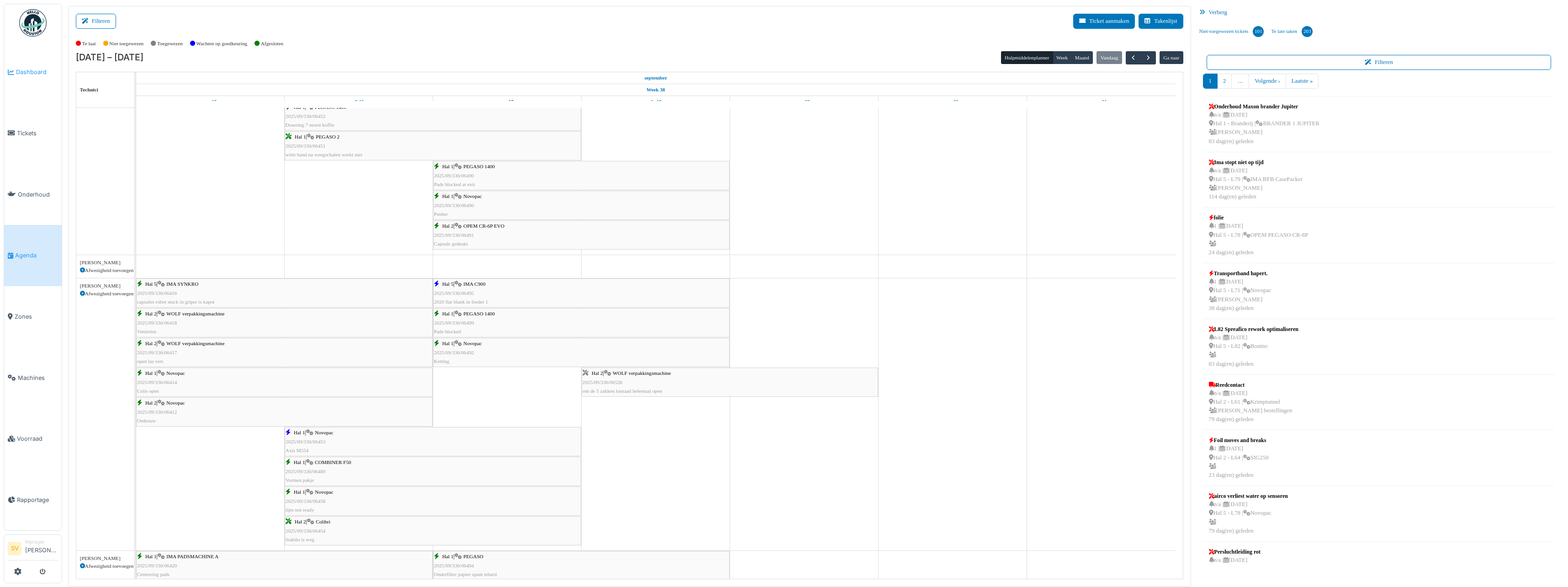
click at [31, 68] on span "Dashboard" at bounding box center [37, 72] width 42 height 9
